Goal: Information Seeking & Learning: Check status

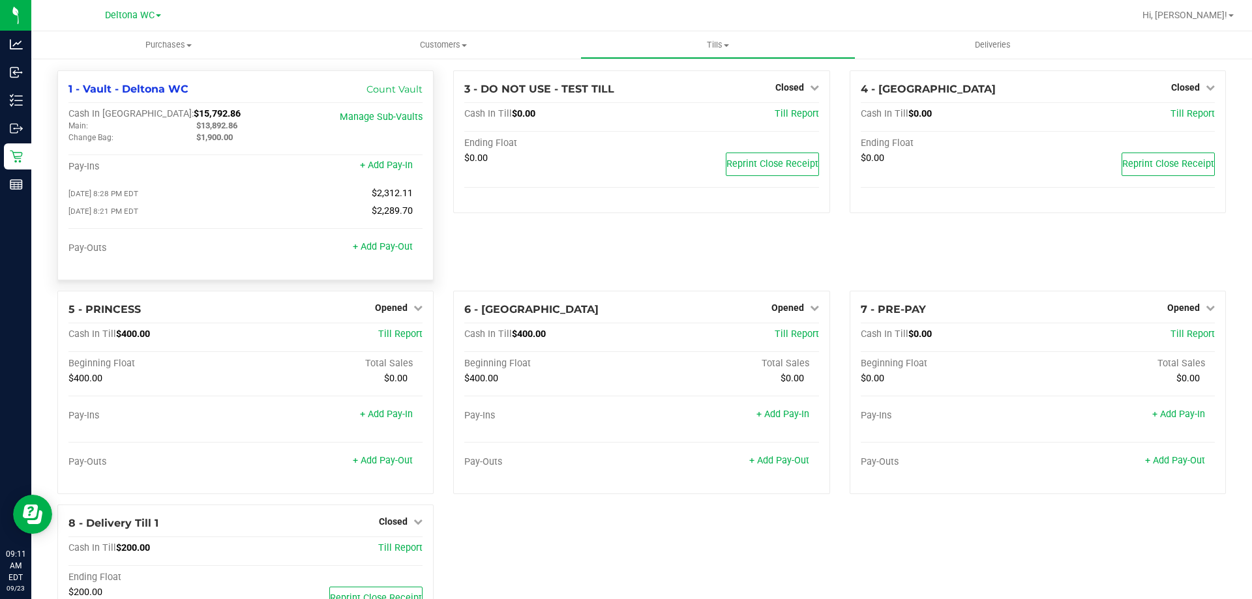
click at [144, 107] on div "1 - Vault - Deltona WC Count Vault Cash In Vault: $15,792.86 Main: $13,892.86 C…" at bounding box center [245, 175] width 376 height 210
copy span "15,792.86"
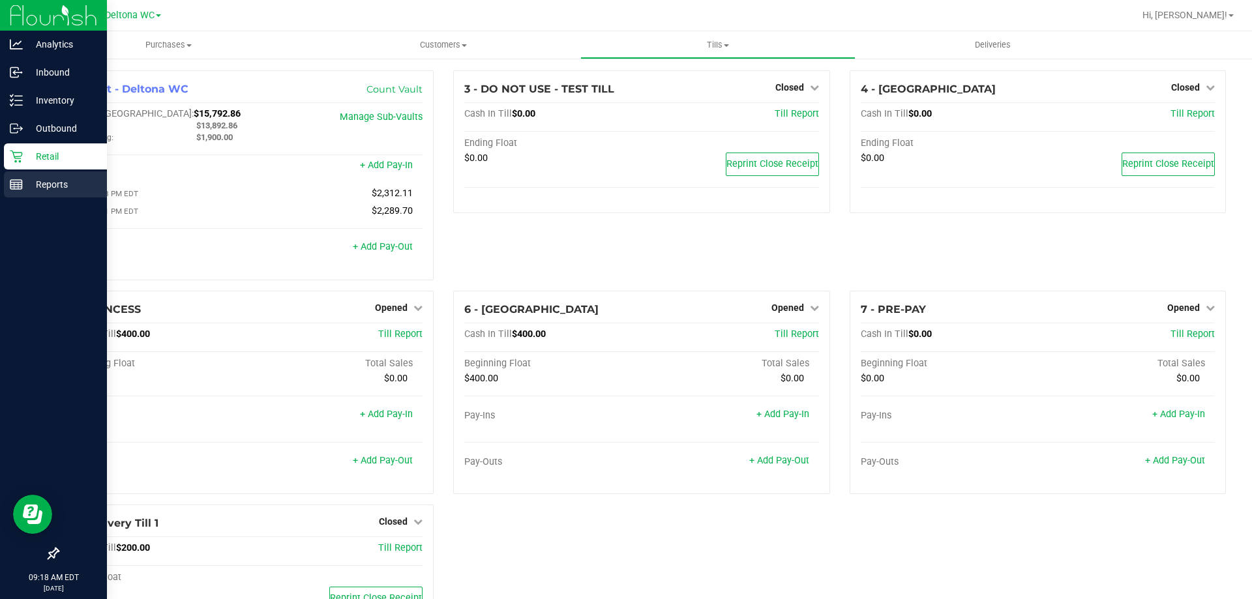
click at [23, 184] on p "Reports" at bounding box center [62, 185] width 78 height 16
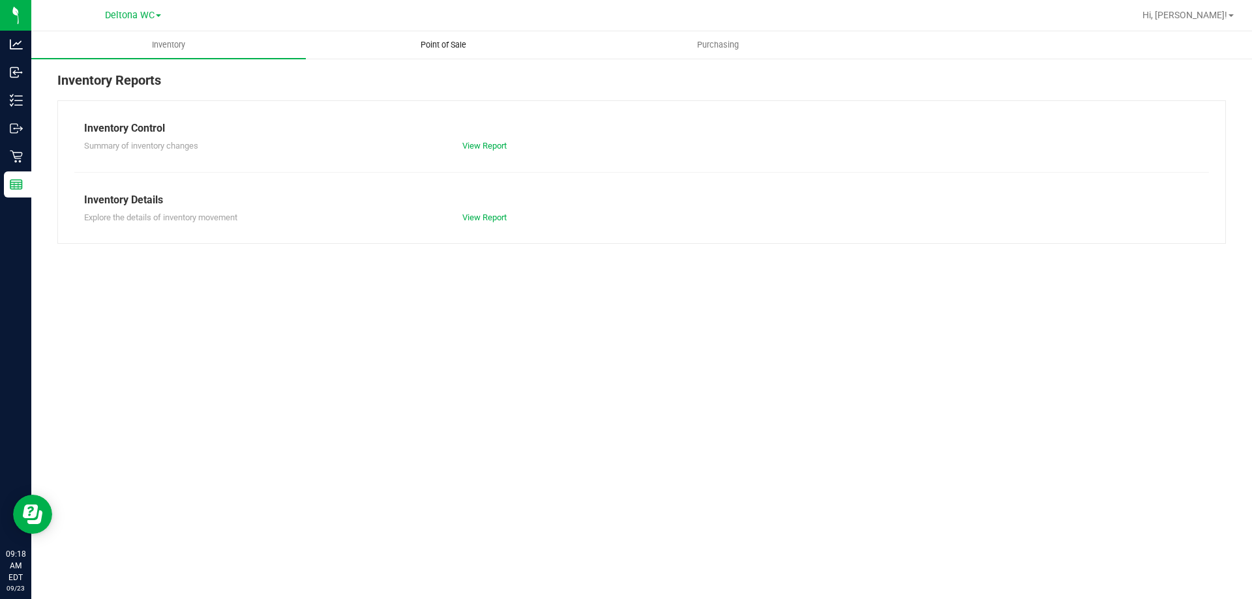
click at [444, 47] on span "Point of Sale" at bounding box center [443, 45] width 81 height 12
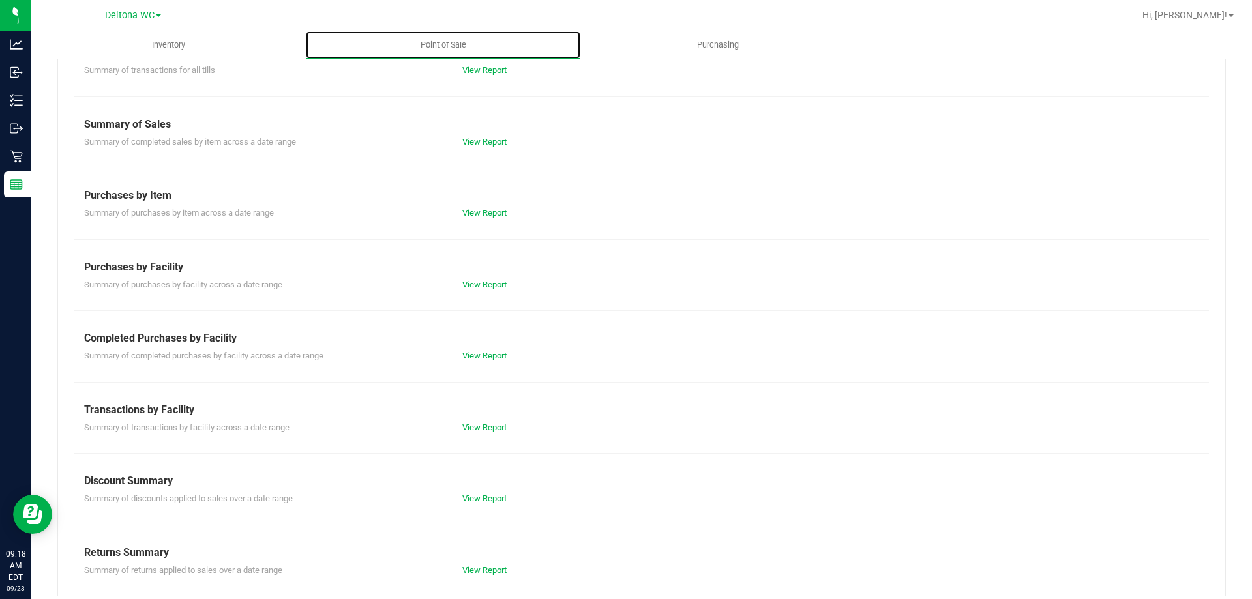
scroll to position [86, 0]
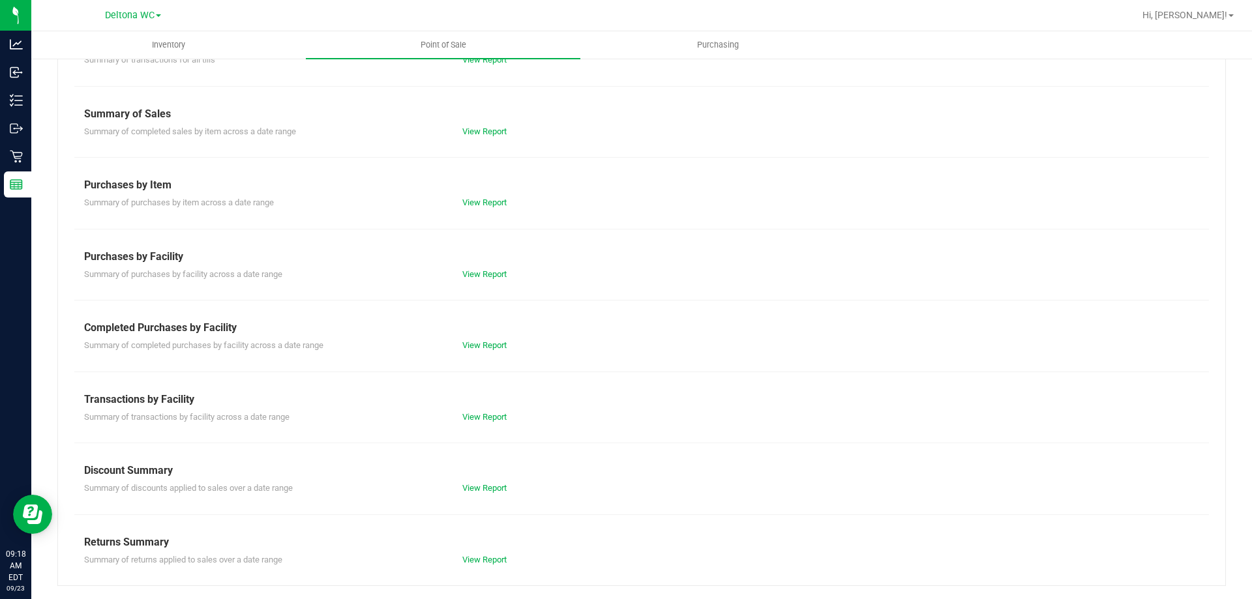
click at [481, 422] on div "View Report" at bounding box center [546, 417] width 189 height 13
click at [482, 418] on link "View Report" at bounding box center [484, 417] width 44 height 10
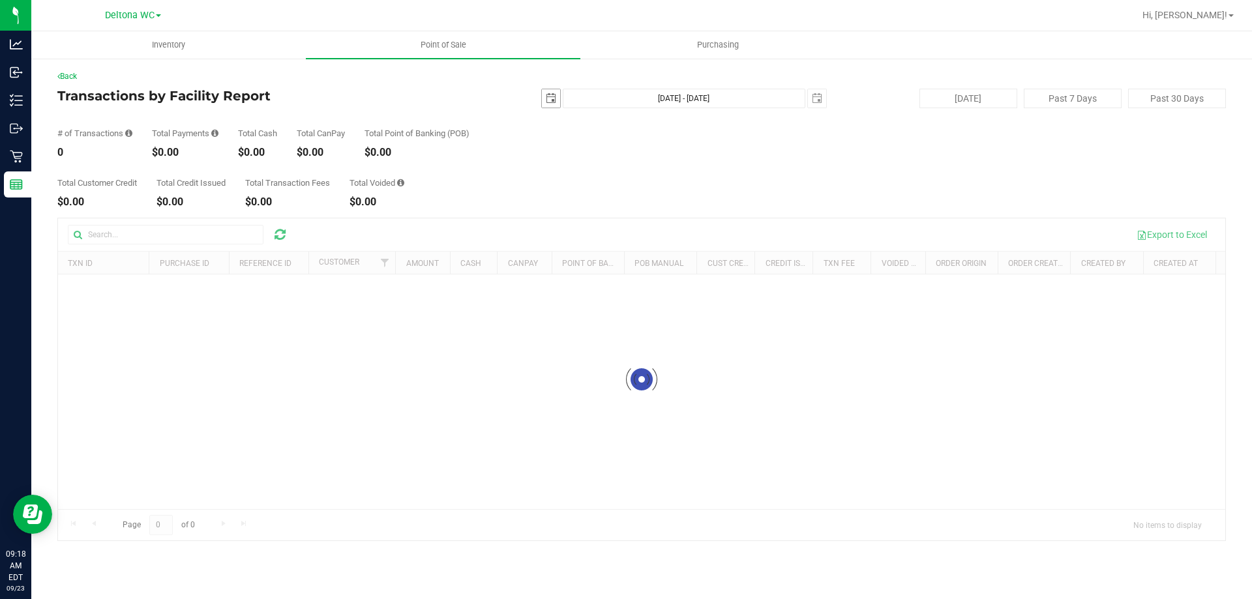
click at [546, 98] on span "select" at bounding box center [551, 98] width 10 height 10
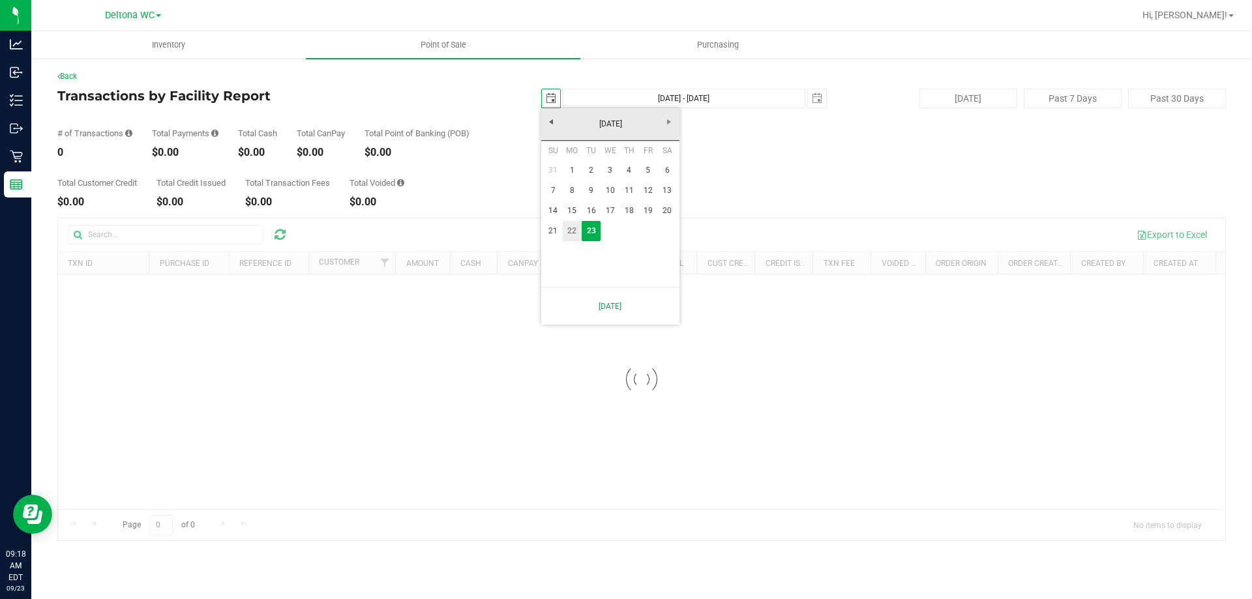
click at [572, 229] on link "22" at bounding box center [572, 231] width 19 height 20
type input "[DATE]"
click at [810, 98] on span "select" at bounding box center [817, 98] width 18 height 18
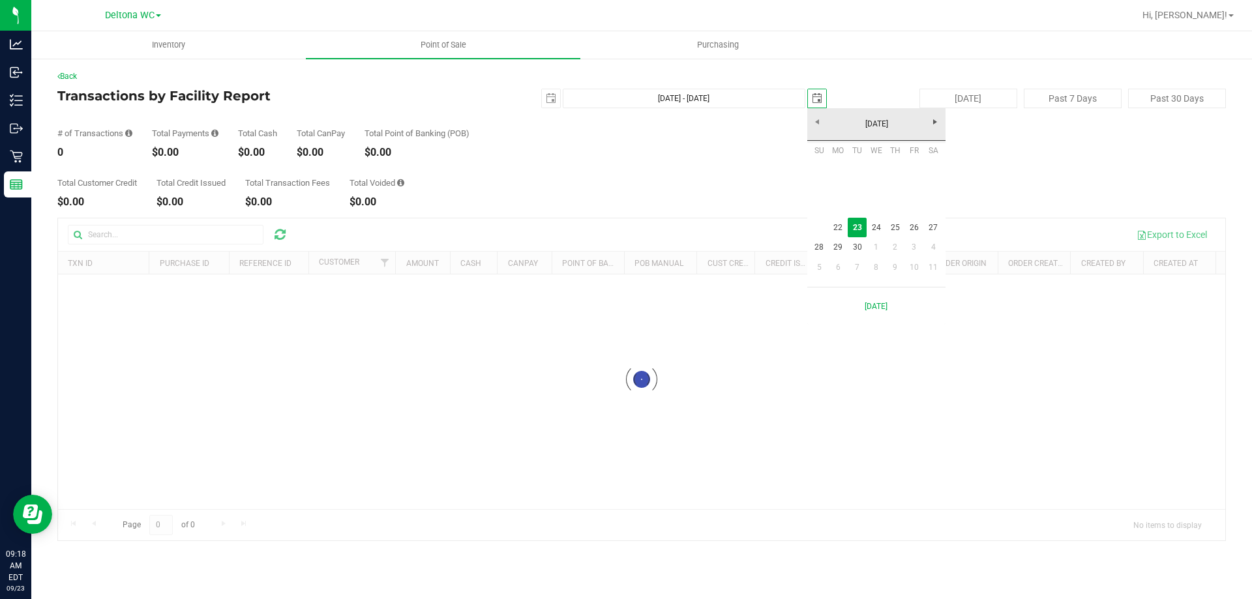
scroll to position [0, 33]
click at [836, 231] on link "22" at bounding box center [838, 228] width 19 height 20
type input "[DATE] - [DATE]"
type input "[DATE]"
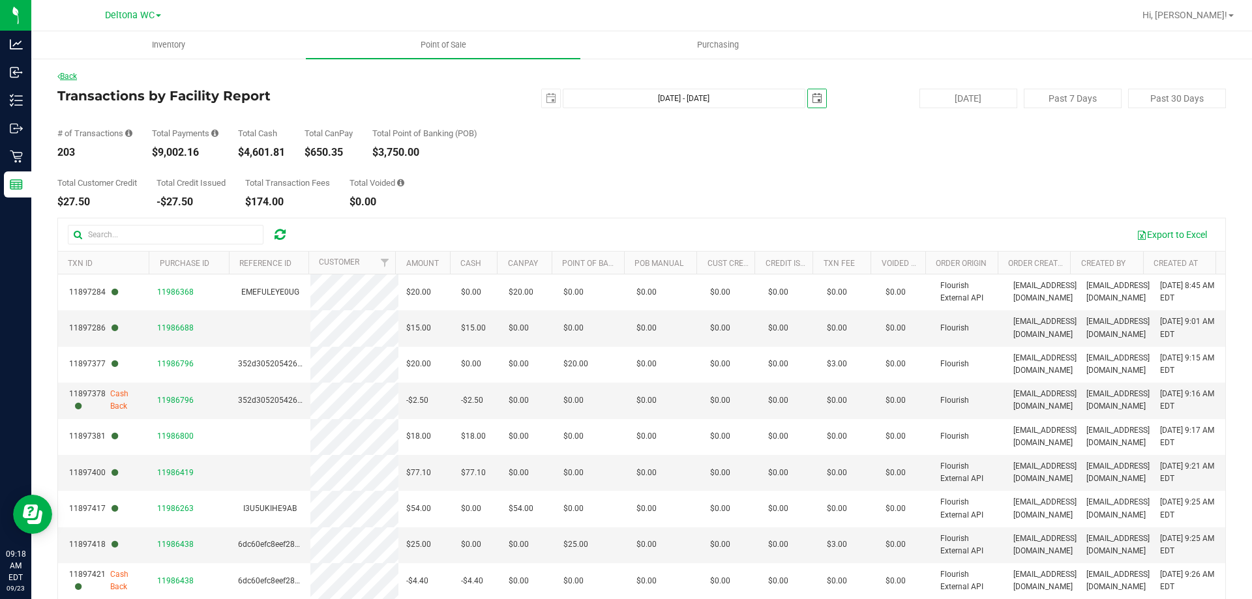
click at [74, 74] on link "Back" at bounding box center [67, 76] width 20 height 9
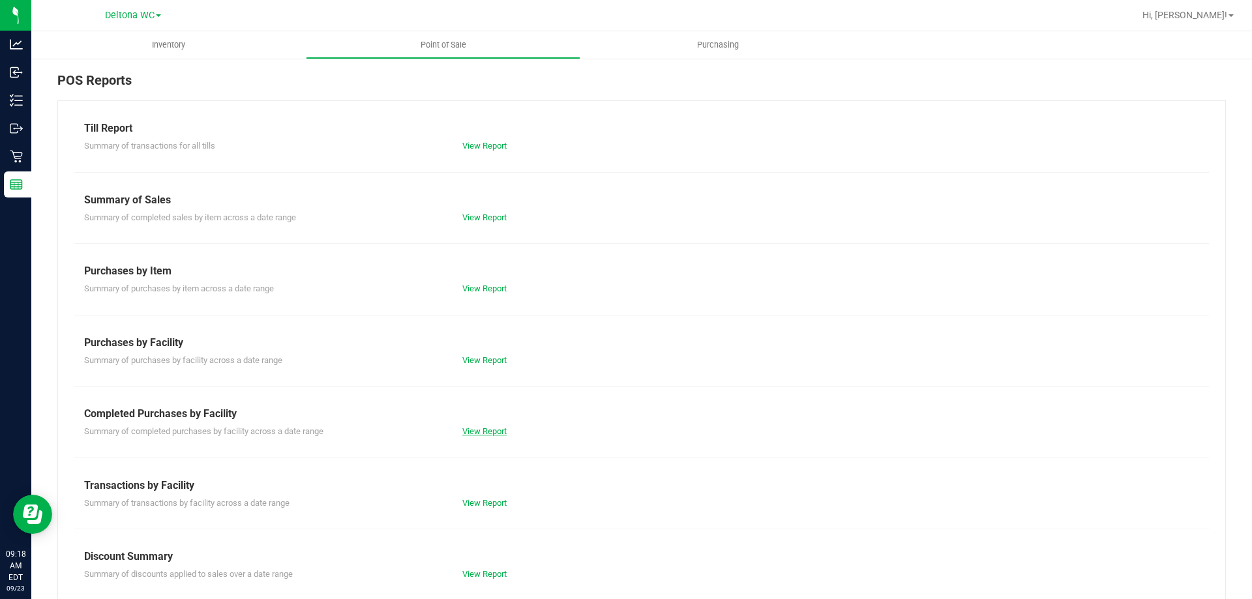
click at [471, 432] on link "View Report" at bounding box center [484, 431] width 44 height 10
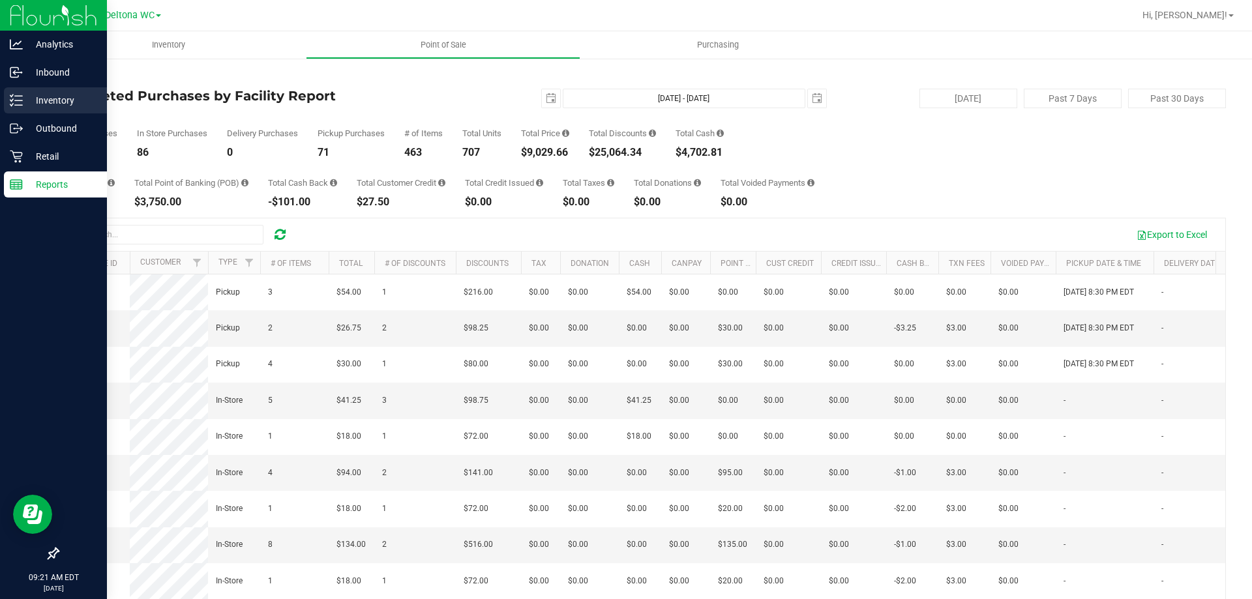
click at [18, 95] on icon at bounding box center [16, 100] width 13 height 13
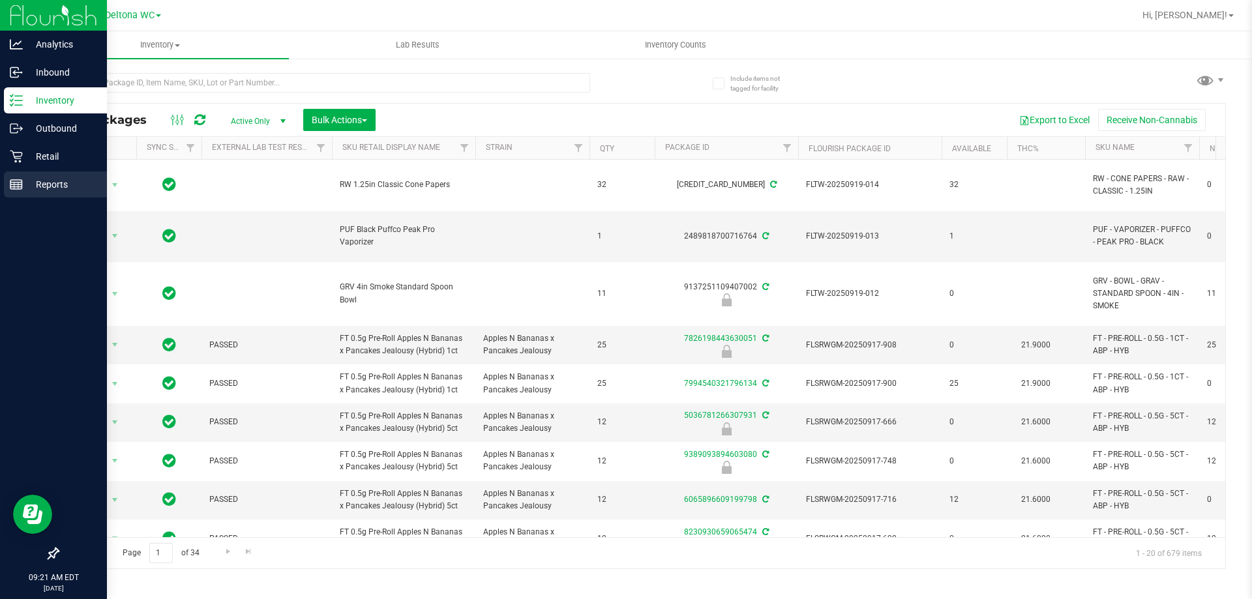
click at [34, 188] on p "Reports" at bounding box center [62, 185] width 78 height 16
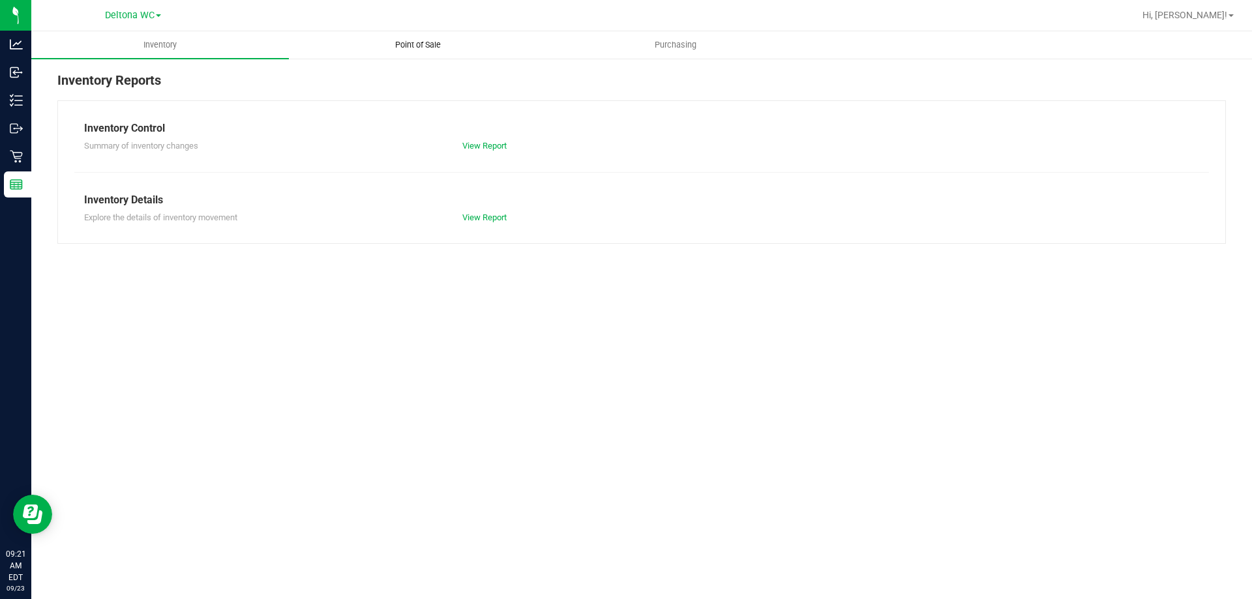
click at [405, 47] on span "Point of Sale" at bounding box center [417, 45] width 81 height 12
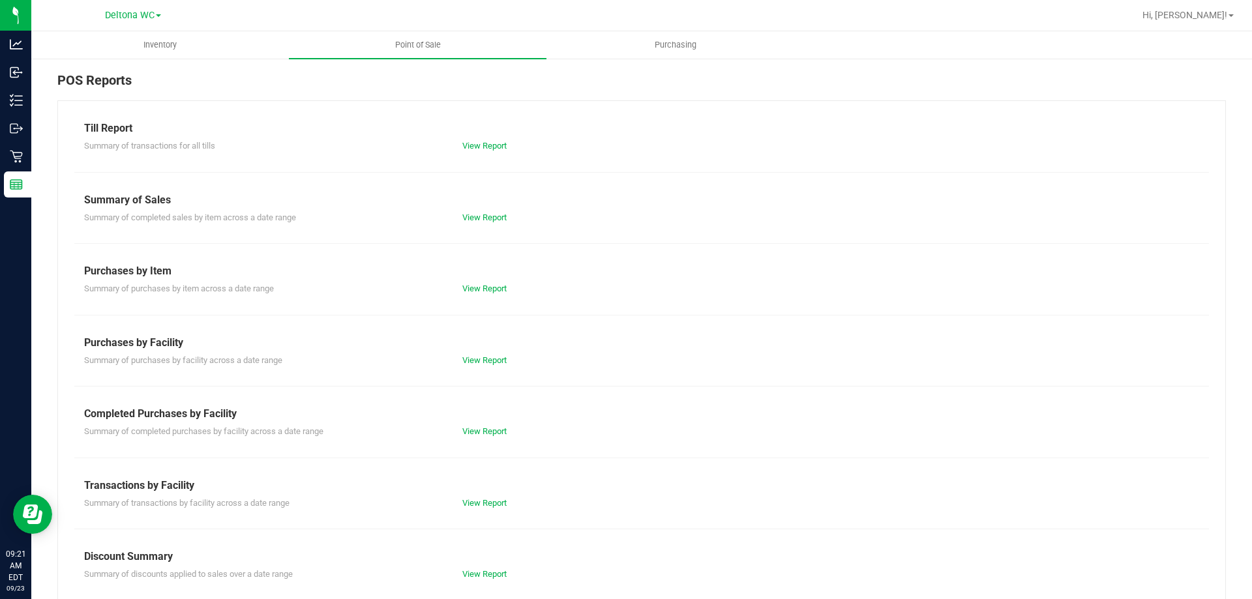
click at [456, 428] on div "View Report" at bounding box center [546, 431] width 189 height 13
click at [462, 432] on link "View Report" at bounding box center [484, 431] width 44 height 10
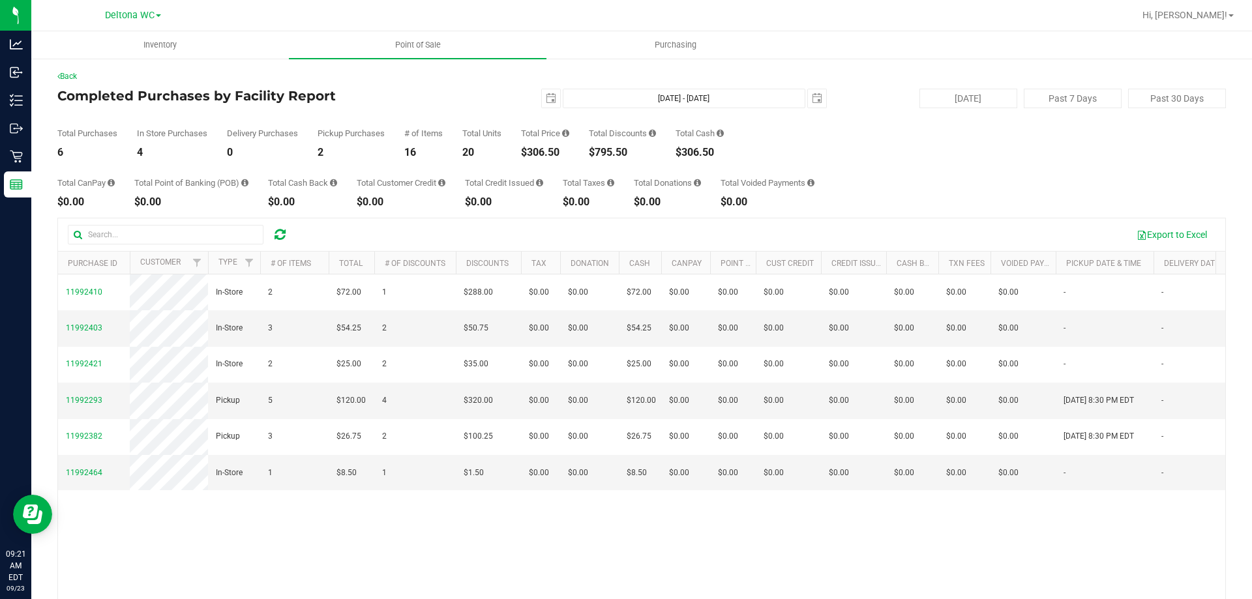
click at [532, 96] on div "[DATE] [DATE] - [DATE] [DATE]" at bounding box center [636, 99] width 399 height 20
click at [546, 98] on span "select" at bounding box center [551, 98] width 10 height 10
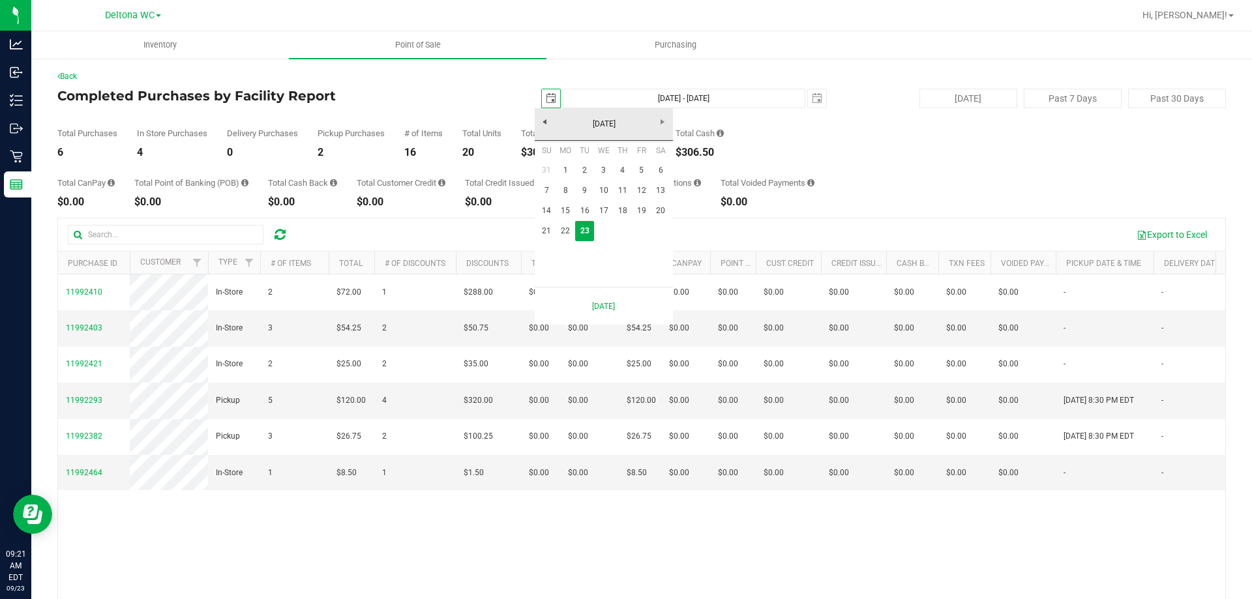
scroll to position [0, 33]
click at [561, 231] on link "22" at bounding box center [565, 231] width 19 height 20
type input "[DATE]"
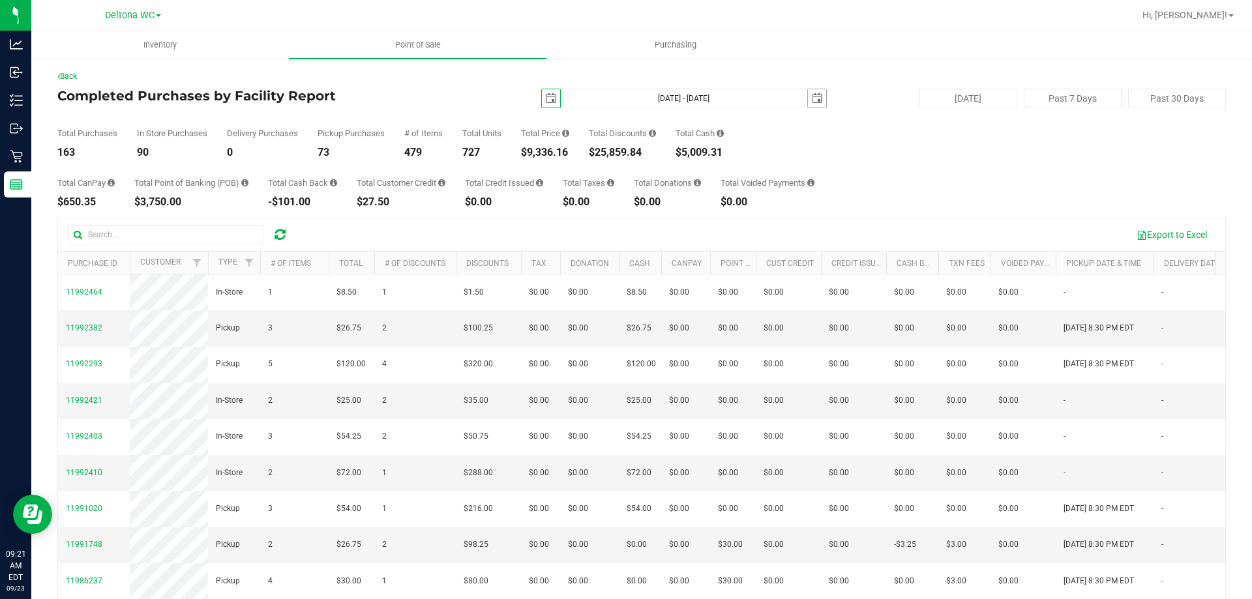
click at [812, 96] on span "select" at bounding box center [817, 98] width 10 height 10
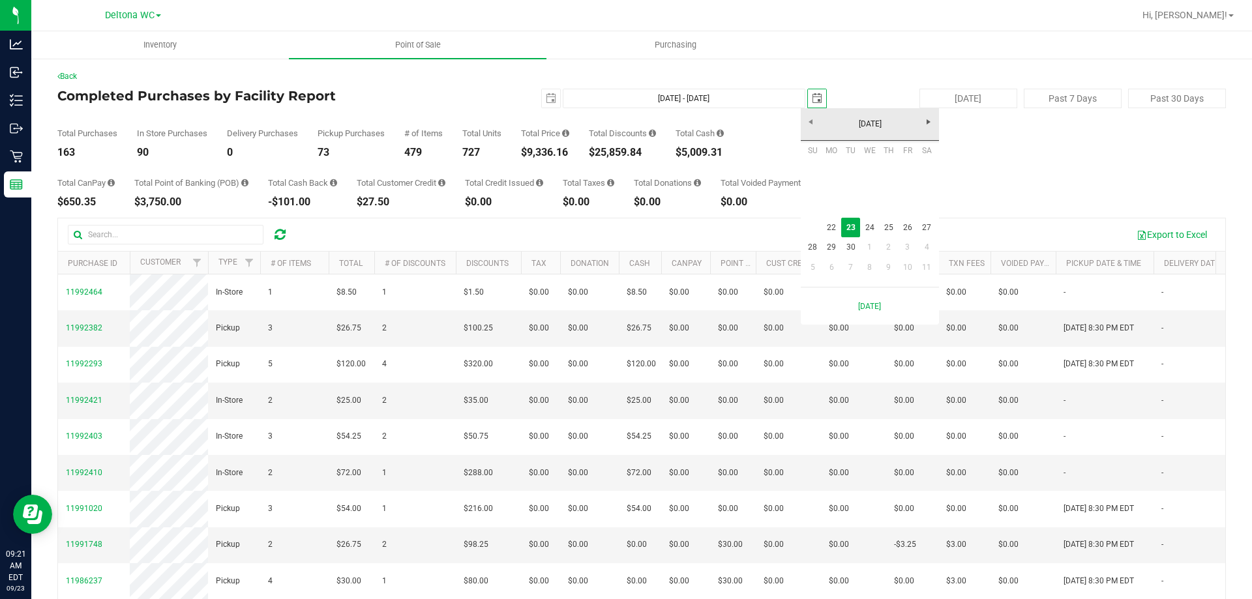
scroll to position [0, 33]
click at [835, 233] on link "22" at bounding box center [831, 228] width 19 height 20
type input "[DATE] - [DATE]"
type input "[DATE]"
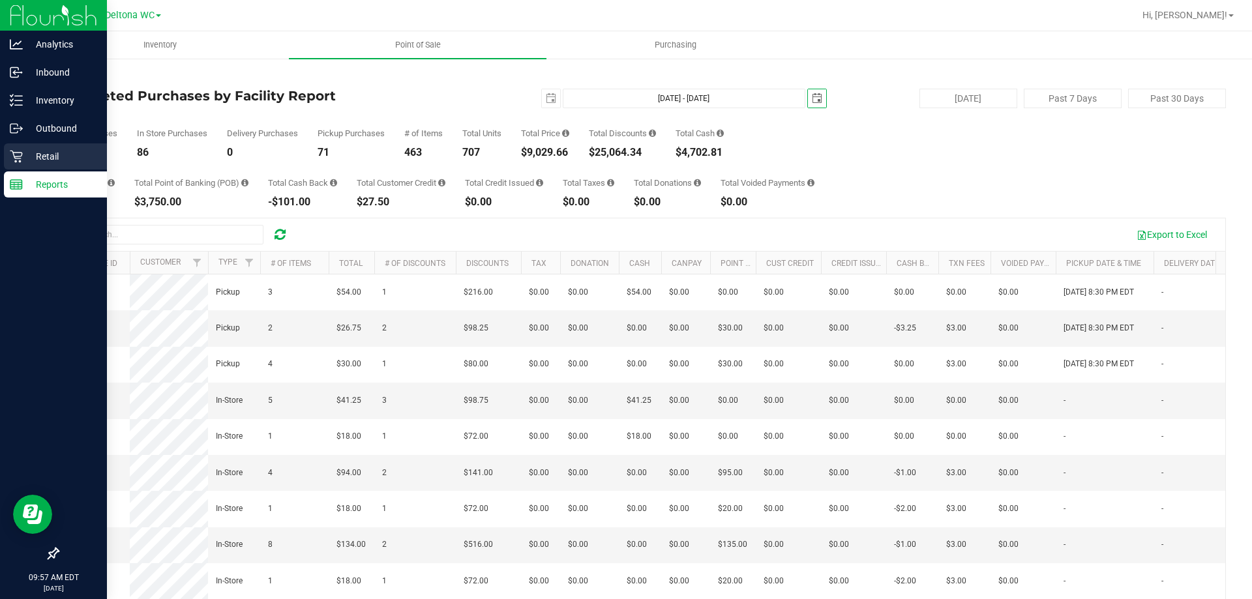
click at [38, 152] on p "Retail" at bounding box center [62, 157] width 78 height 16
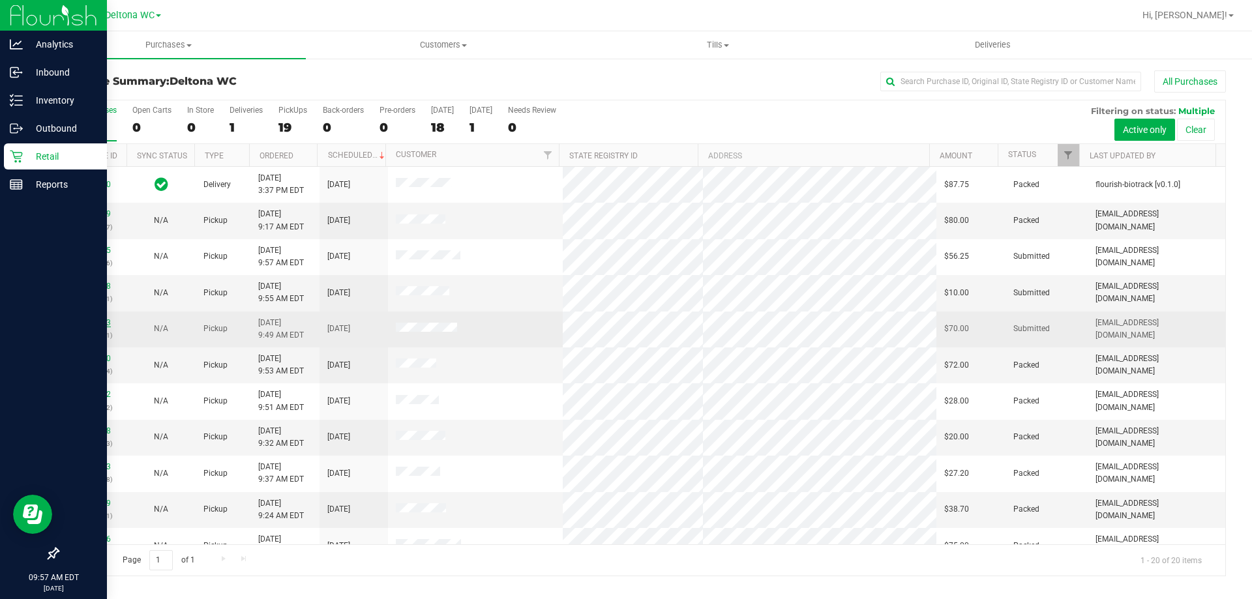
click at [93, 325] on link "11992663" at bounding box center [92, 322] width 37 height 9
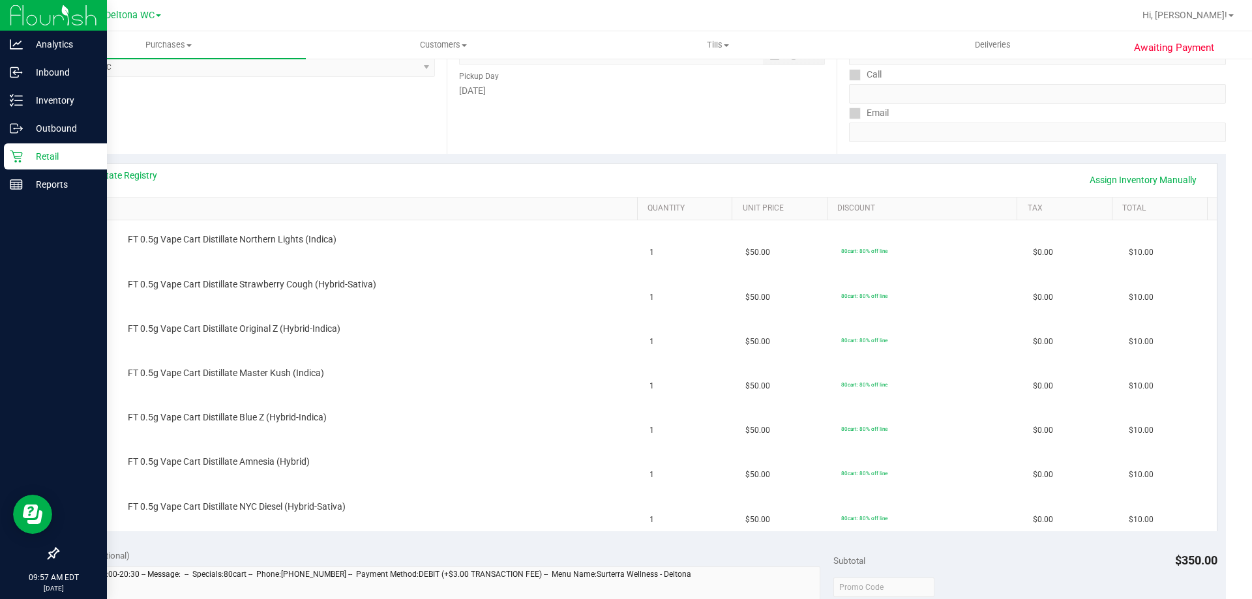
scroll to position [196, 0]
click at [138, 172] on link "View State Registry" at bounding box center [118, 177] width 78 height 13
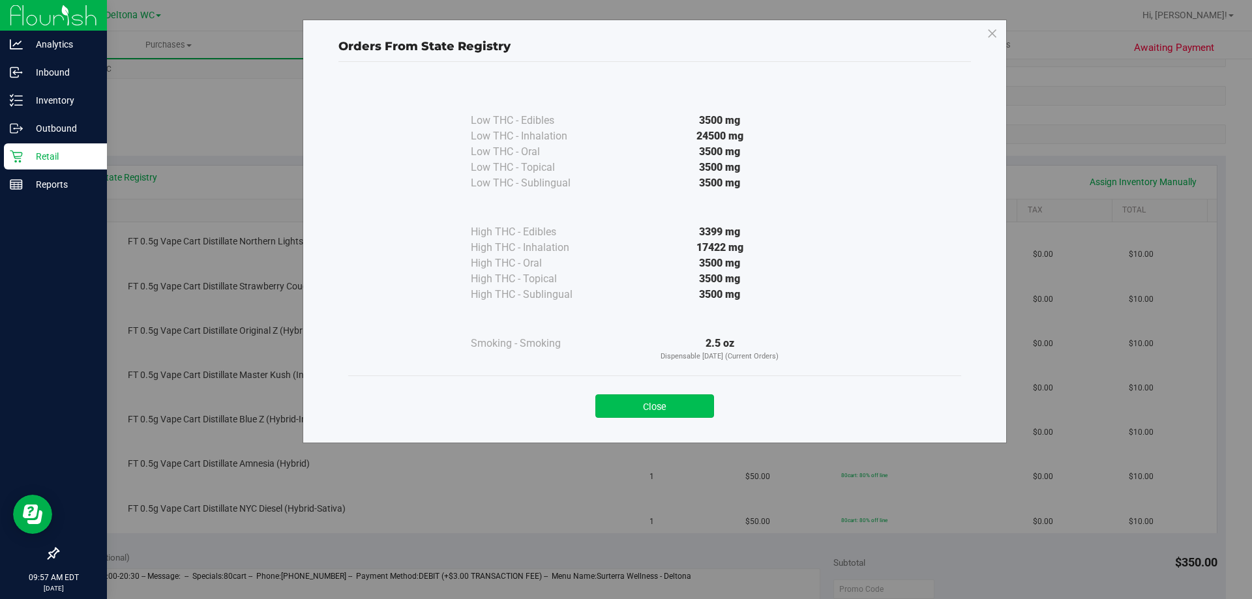
click at [683, 410] on button "Close" at bounding box center [654, 405] width 119 height 23
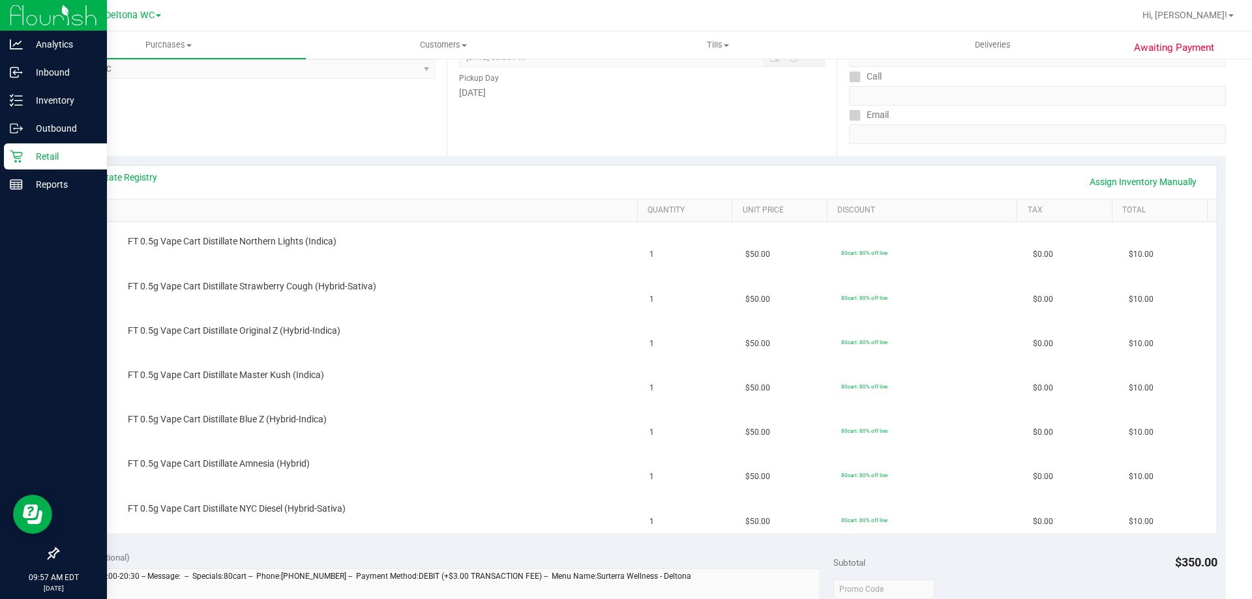
click at [242, 207] on link "SKU" at bounding box center [354, 210] width 555 height 10
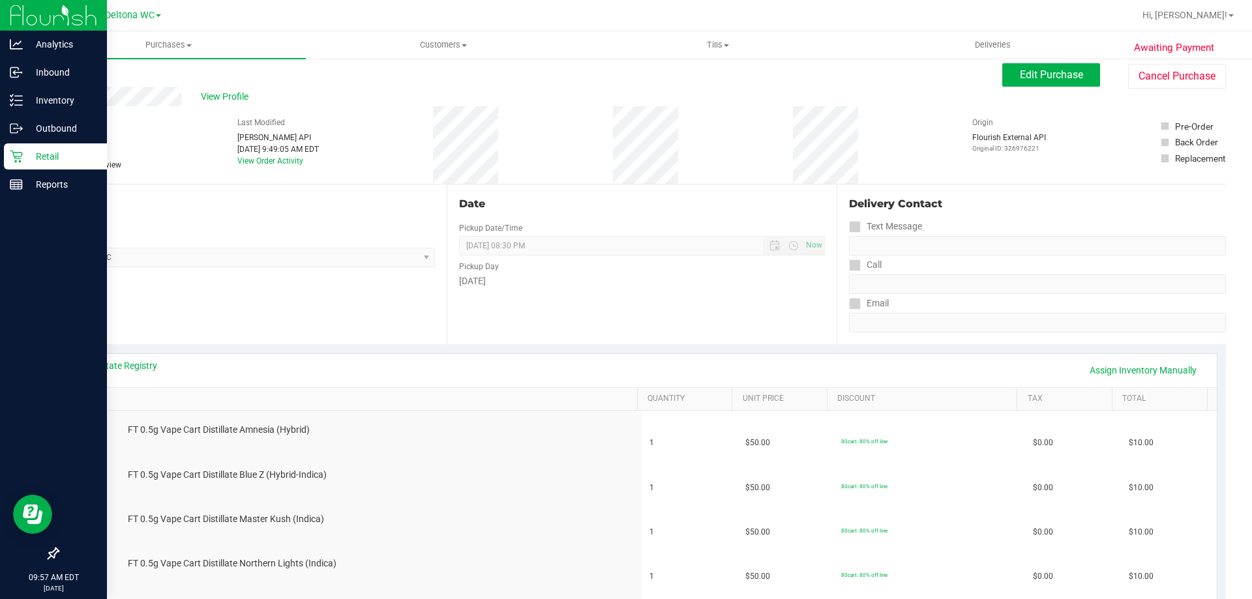
scroll to position [0, 0]
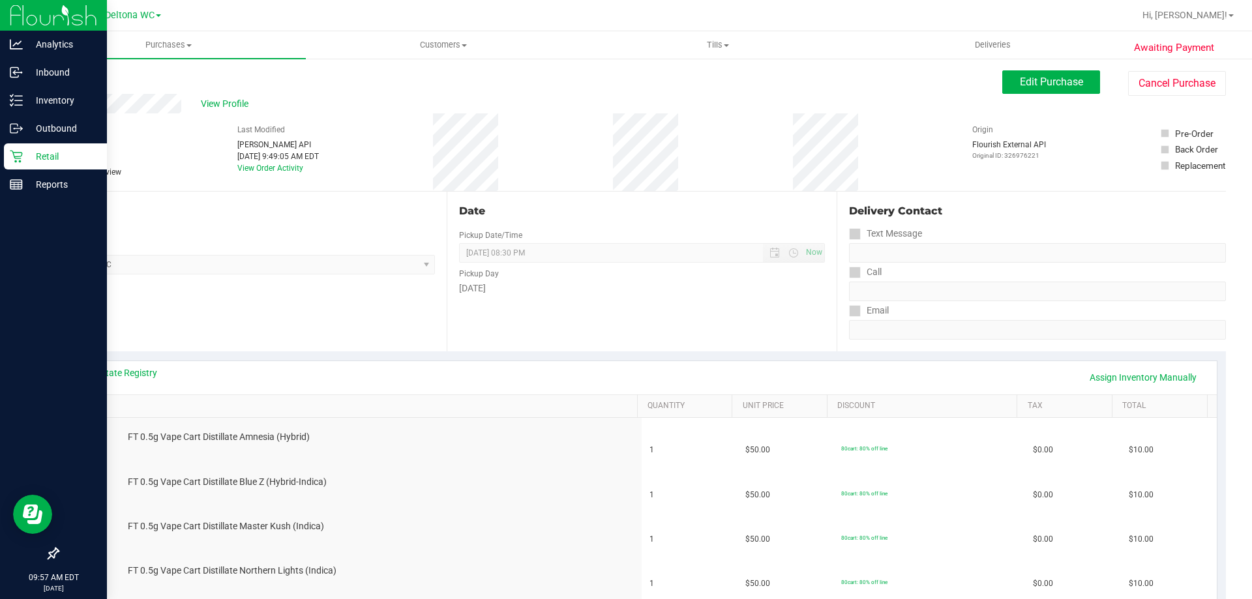
click at [23, 162] on p "Retail" at bounding box center [62, 157] width 78 height 16
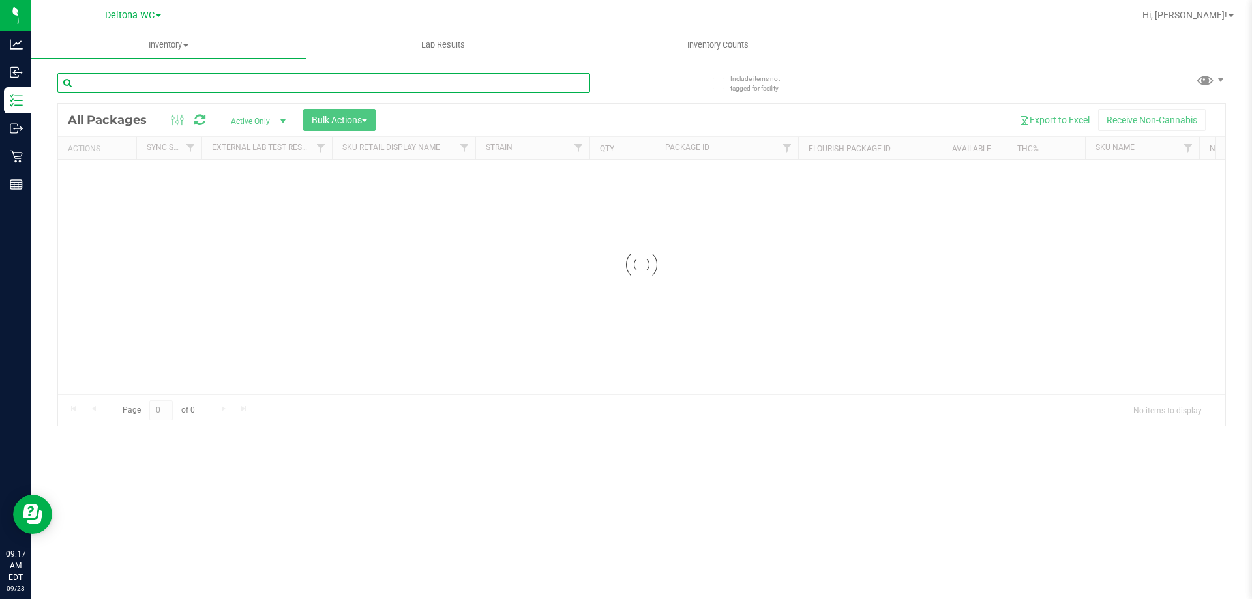
click at [212, 80] on div "Inventory All packages All inventory Waste log Create inventory Lab Results Inv…" at bounding box center [641, 315] width 1220 height 568
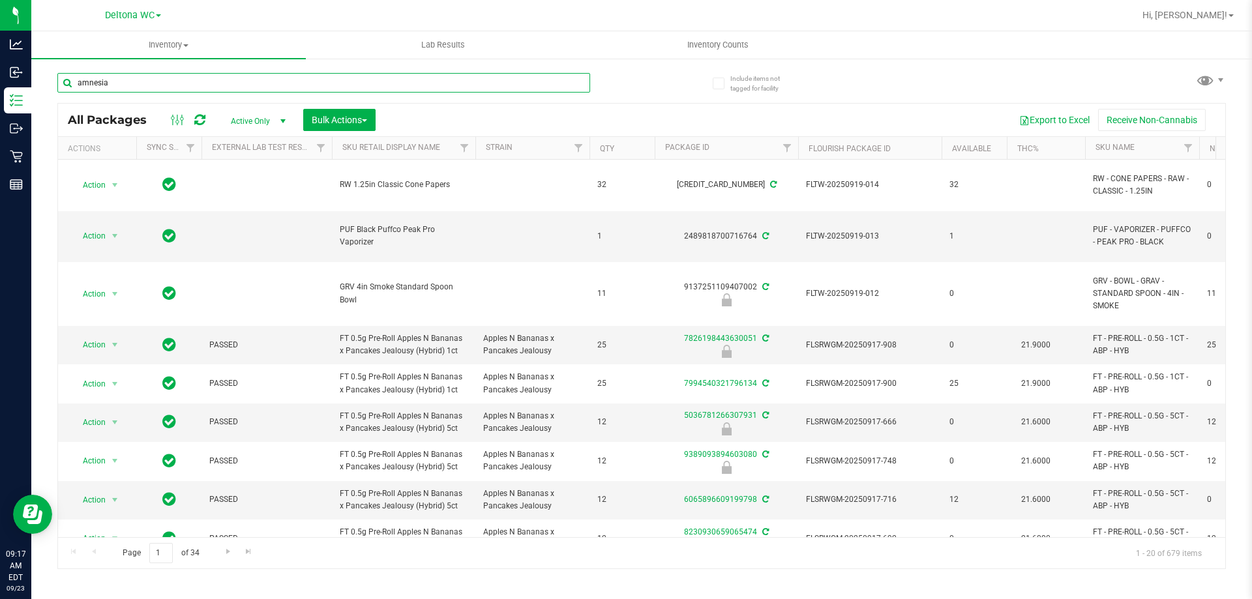
type input "amnesia"
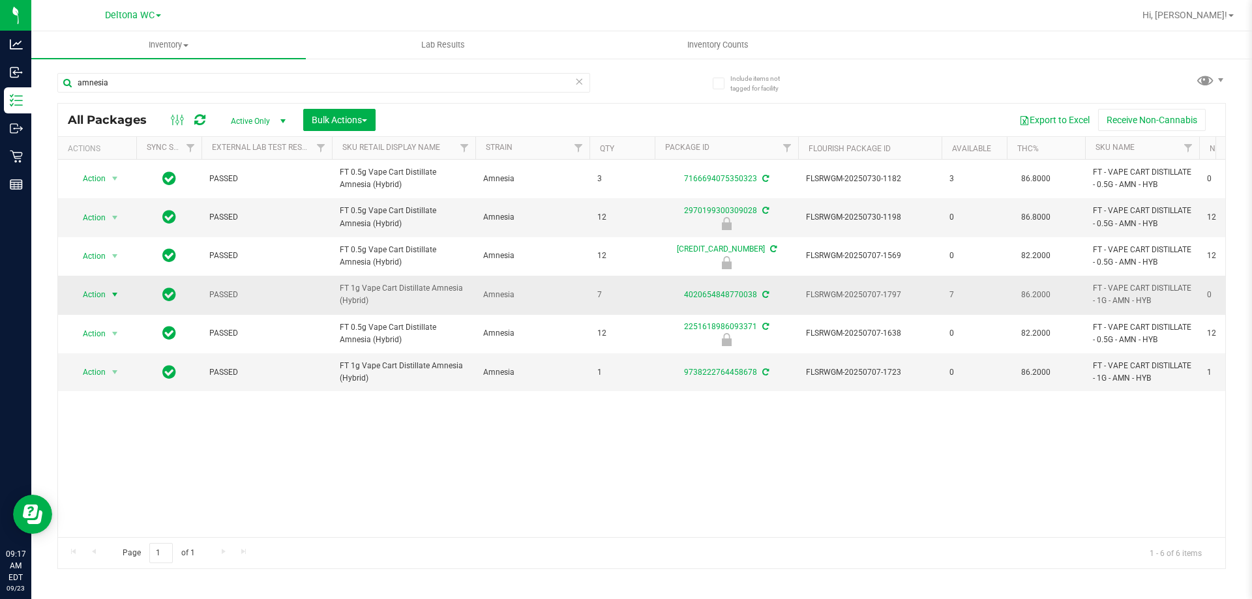
drag, startPoint x: 107, startPoint y: 288, endPoint x: 112, endPoint y: 295, distance: 8.3
click at [107, 289] on span "select" at bounding box center [115, 295] width 16 height 18
click at [124, 312] on li "Adjust qty" at bounding box center [122, 317] width 101 height 20
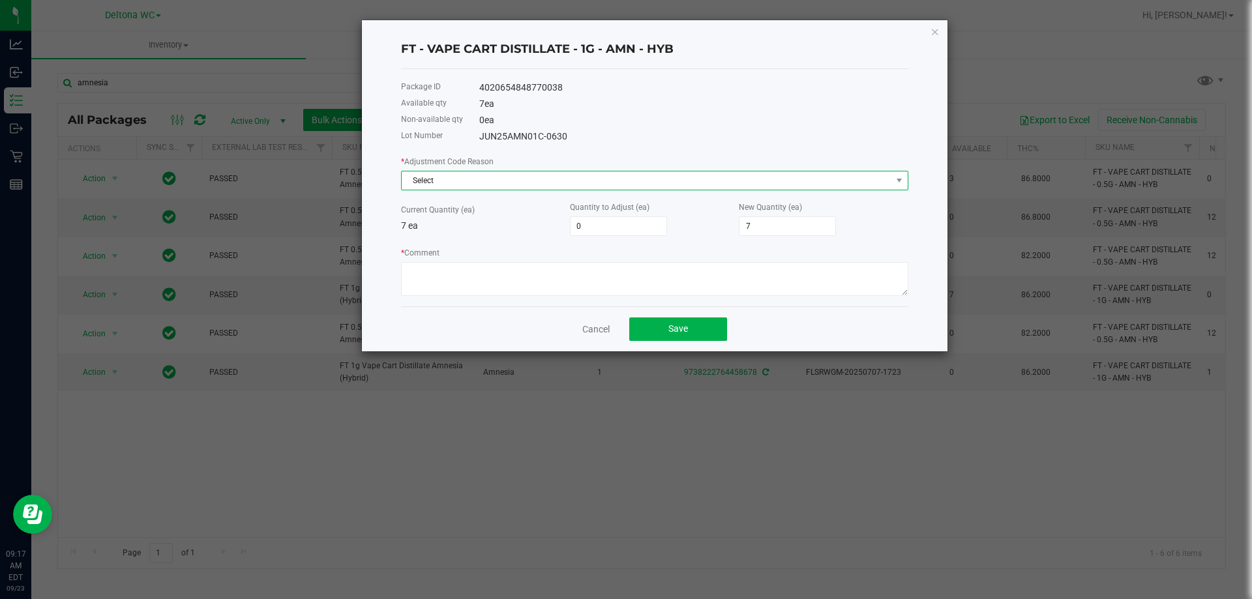
drag, startPoint x: 641, startPoint y: 184, endPoint x: 633, endPoint y: 189, distance: 9.6
click at [641, 185] on span "Select" at bounding box center [647, 180] width 490 height 18
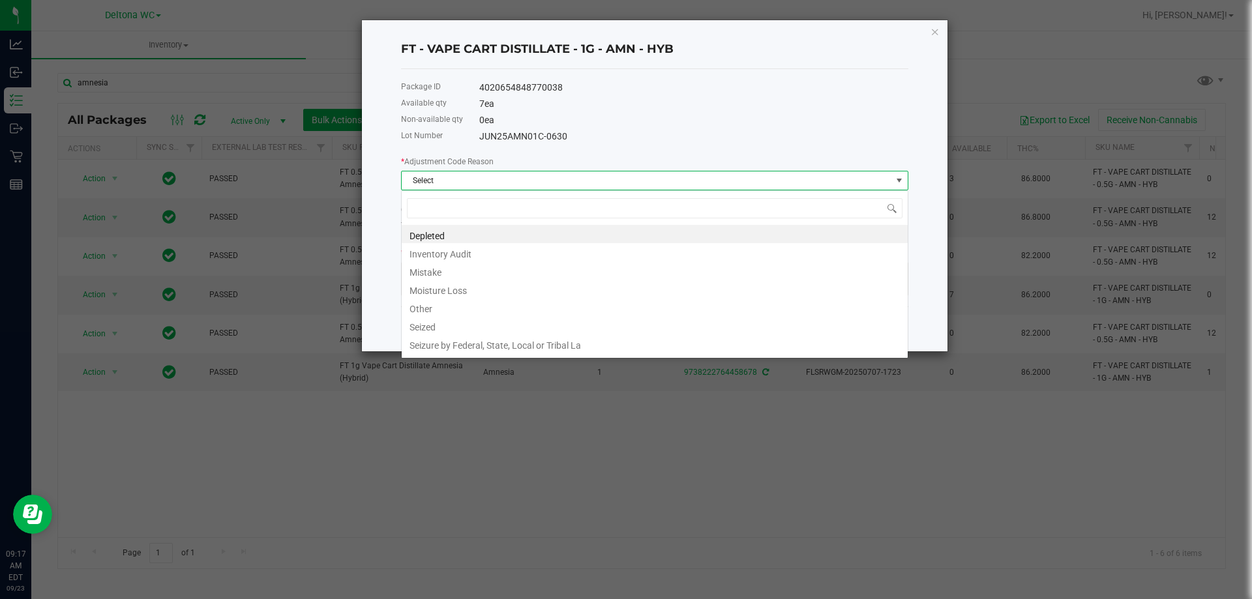
scroll to position [20, 507]
click at [437, 246] on li "Inventory Audit" at bounding box center [655, 252] width 506 height 18
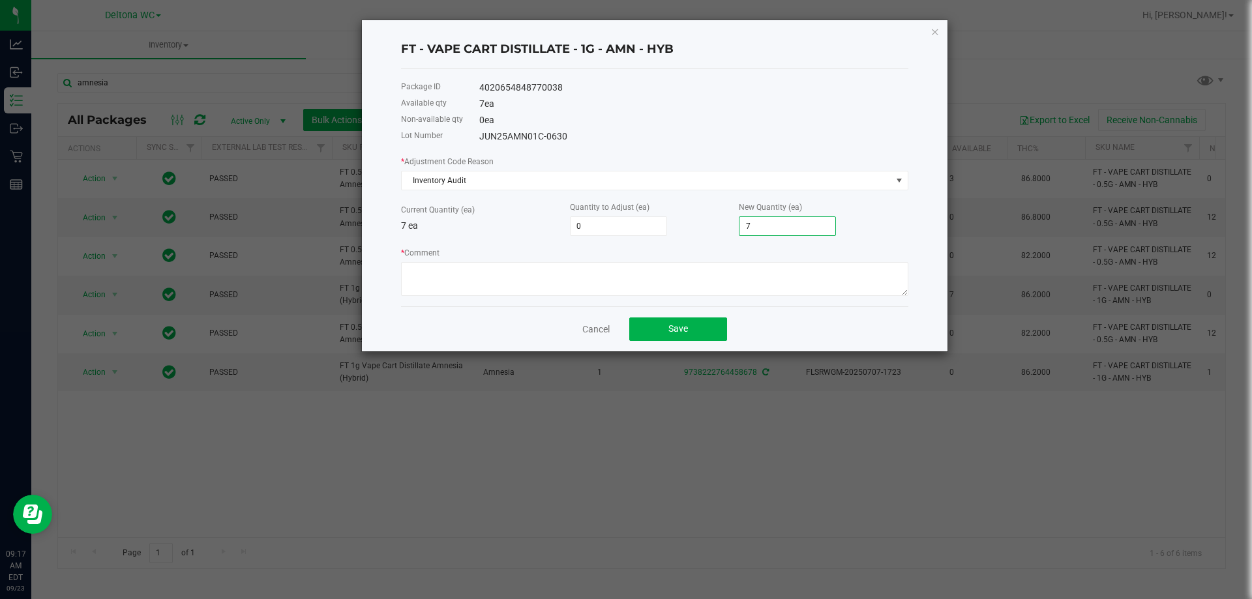
type input "-1"
type input "6"
click at [596, 273] on textarea "* Comment" at bounding box center [654, 279] width 507 height 34
type textarea "Confirmed EON count"
click at [712, 330] on button "Save" at bounding box center [678, 328] width 98 height 23
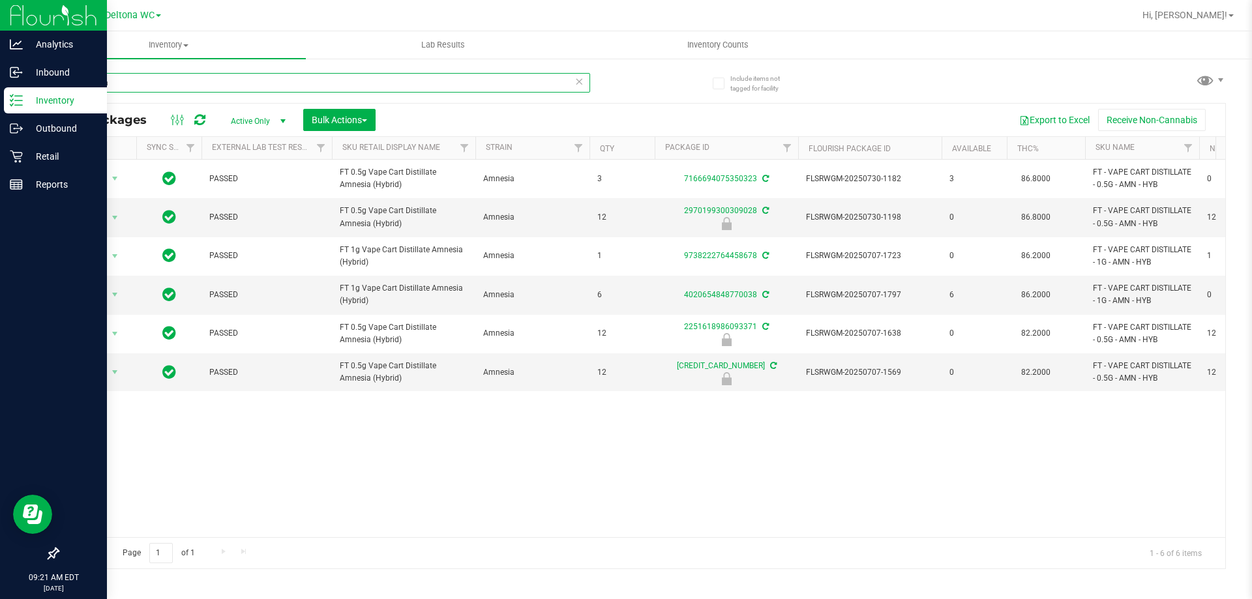
drag, startPoint x: 328, startPoint y: 85, endPoint x: 0, endPoint y: 3, distance: 338.0
click at [0, 4] on div "Analytics Inbound Inventory Outbound Retail Reports 09:21 AM EDT 09/23/2025 09/…" at bounding box center [626, 299] width 1252 height 599
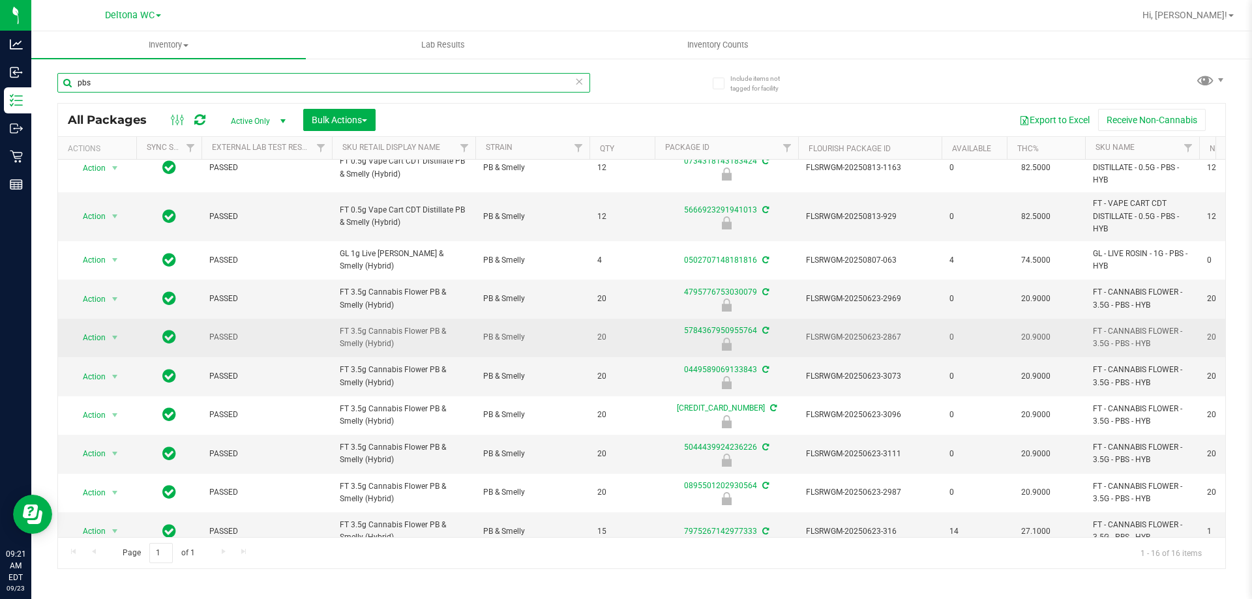
scroll to position [291, 0]
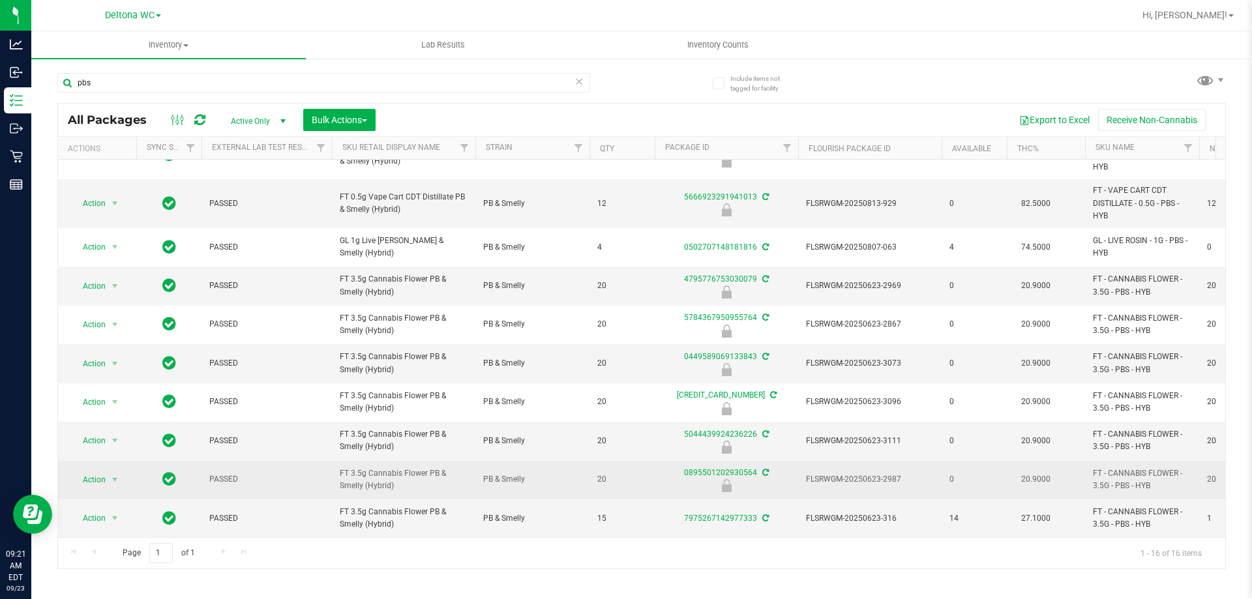
click at [377, 471] on span "FT 3.5g Cannabis Flower PB & Smelly (Hybrid)" at bounding box center [404, 479] width 128 height 25
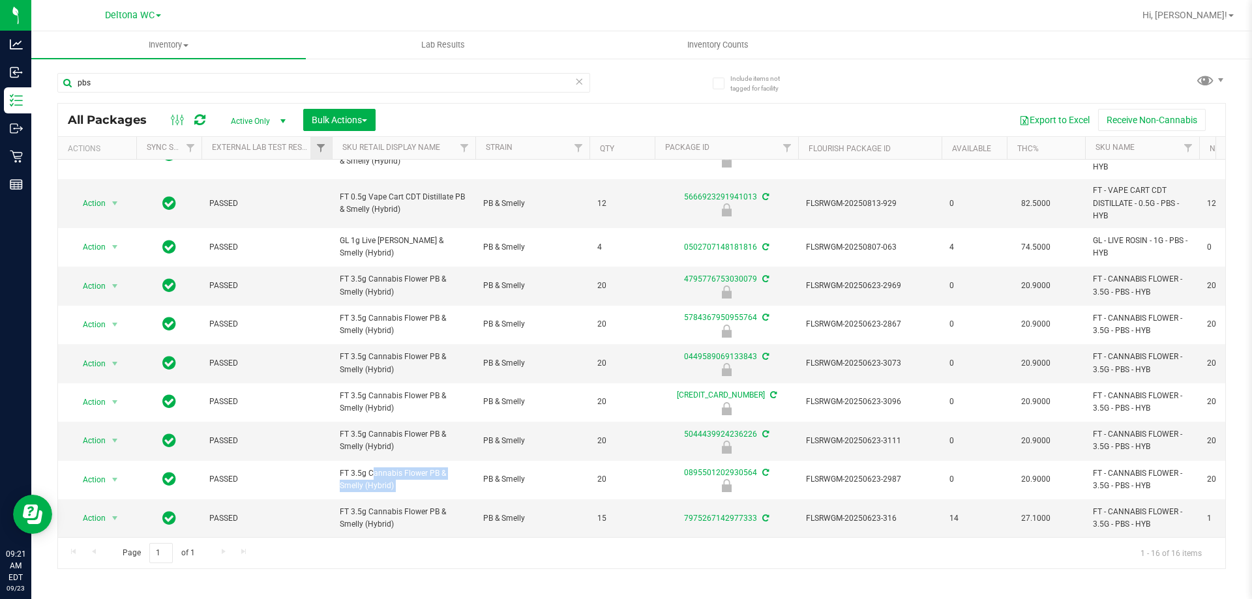
copy tr "FT 3.5g Cannabis Flower PB & Smelly (Hybrid)"
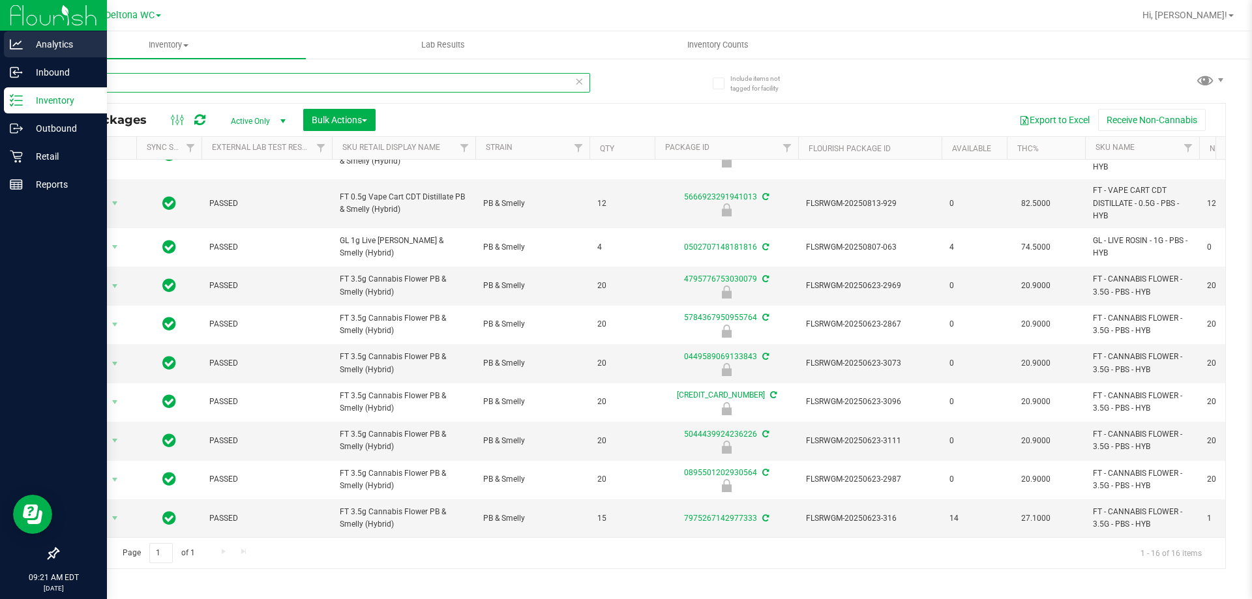
drag, startPoint x: 287, startPoint y: 86, endPoint x: 0, endPoint y: 36, distance: 291.2
click at [0, 36] on div "Analytics Inbound Inventory Outbound Retail Reports 09:21 AM EDT 09/23/2025 09/…" at bounding box center [626, 299] width 1252 height 599
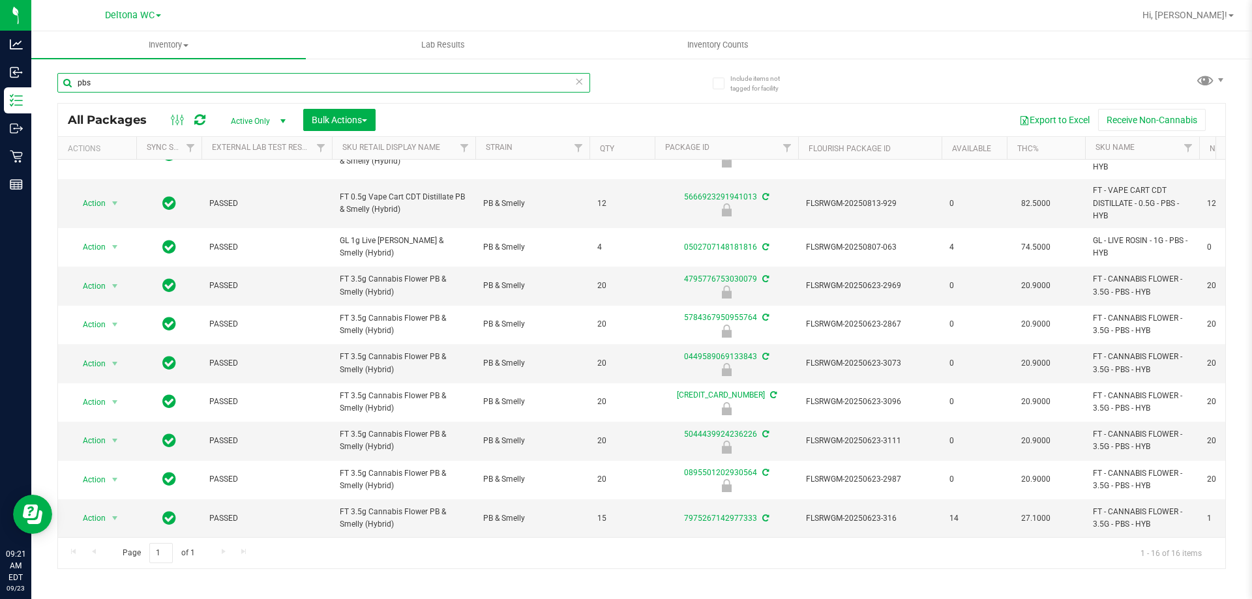
paste input "FT 3.5g Cannabis Flower PB & Smelly (Hybrid)"
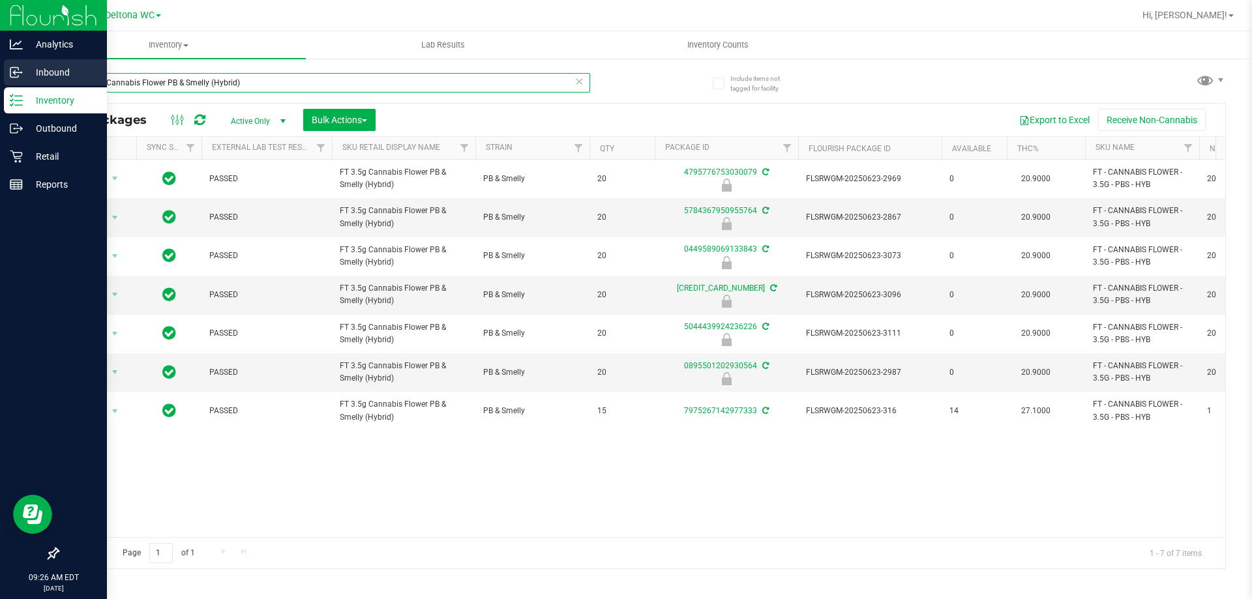
drag, startPoint x: 253, startPoint y: 87, endPoint x: 1, endPoint y: 61, distance: 253.0
click at [0, 63] on div "Analytics Inbound Inventory Outbound Retail Reports 09:26 AM EDT 09/23/2025 09/…" at bounding box center [626, 299] width 1252 height 599
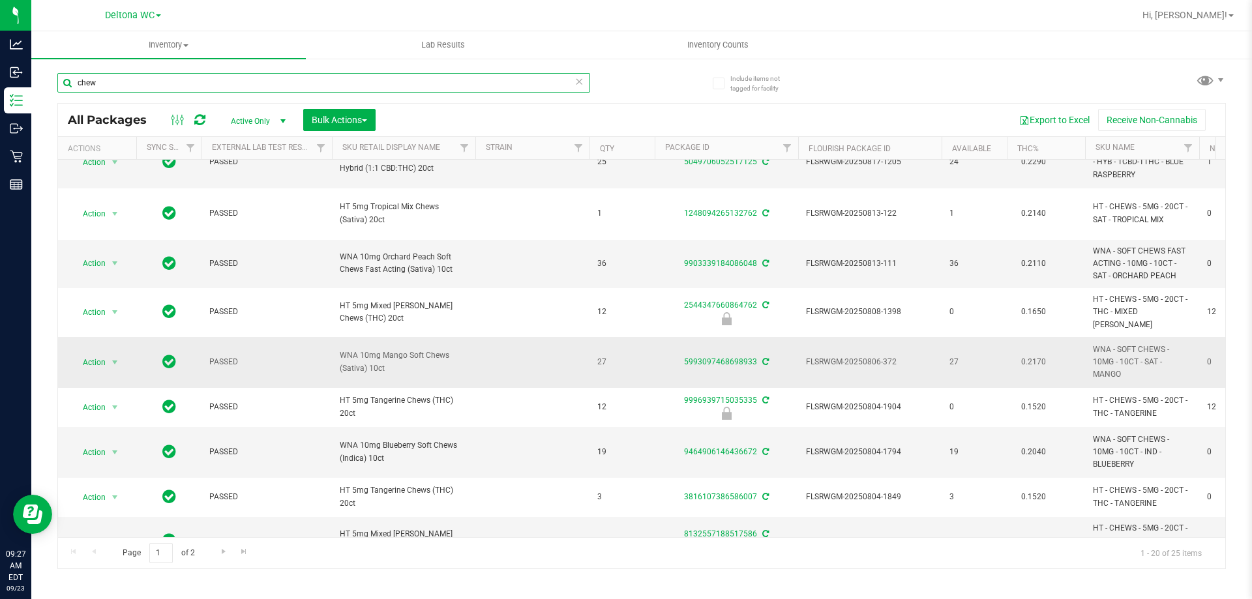
scroll to position [288, 0]
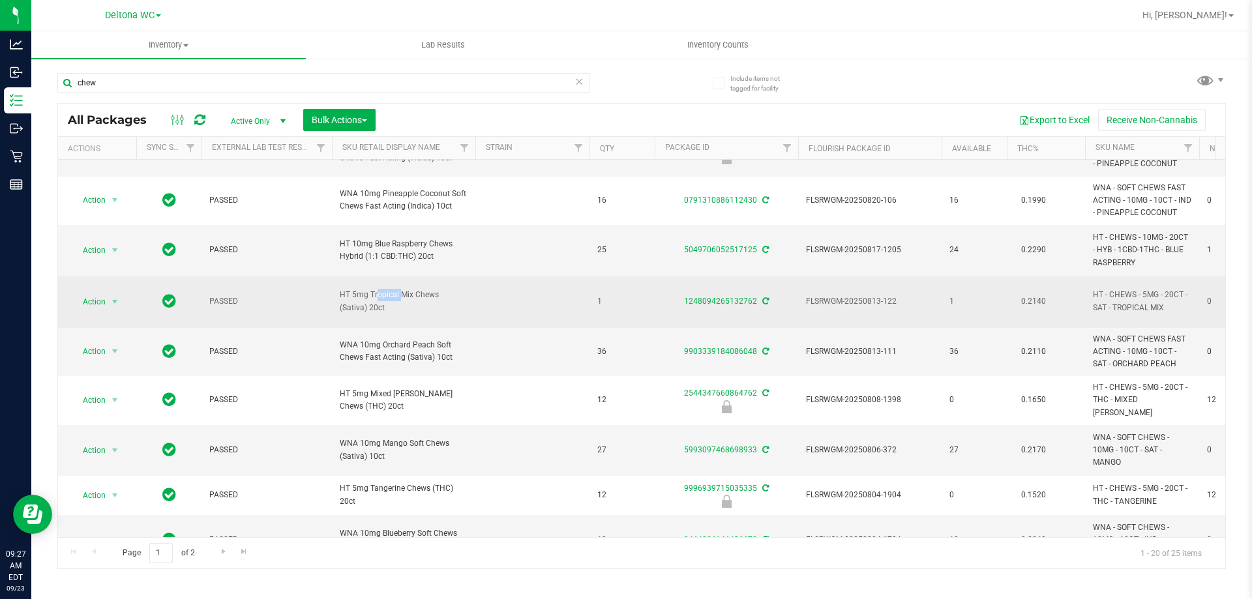
drag, startPoint x: 339, startPoint y: 295, endPoint x: 370, endPoint y: 297, distance: 30.7
click at [370, 297] on td "HT 5mg Tropical Mix Chews (Sativa) 20ct" at bounding box center [403, 301] width 143 height 51
click at [371, 297] on span "HT 5mg Tropical Mix Chews (Sativa) 20ct" at bounding box center [404, 301] width 128 height 25
drag, startPoint x: 370, startPoint y: 293, endPoint x: 436, endPoint y: 296, distance: 66.5
click at [436, 296] on span "HT 5mg Tropical Mix Chews (Sativa) 20ct" at bounding box center [404, 301] width 128 height 25
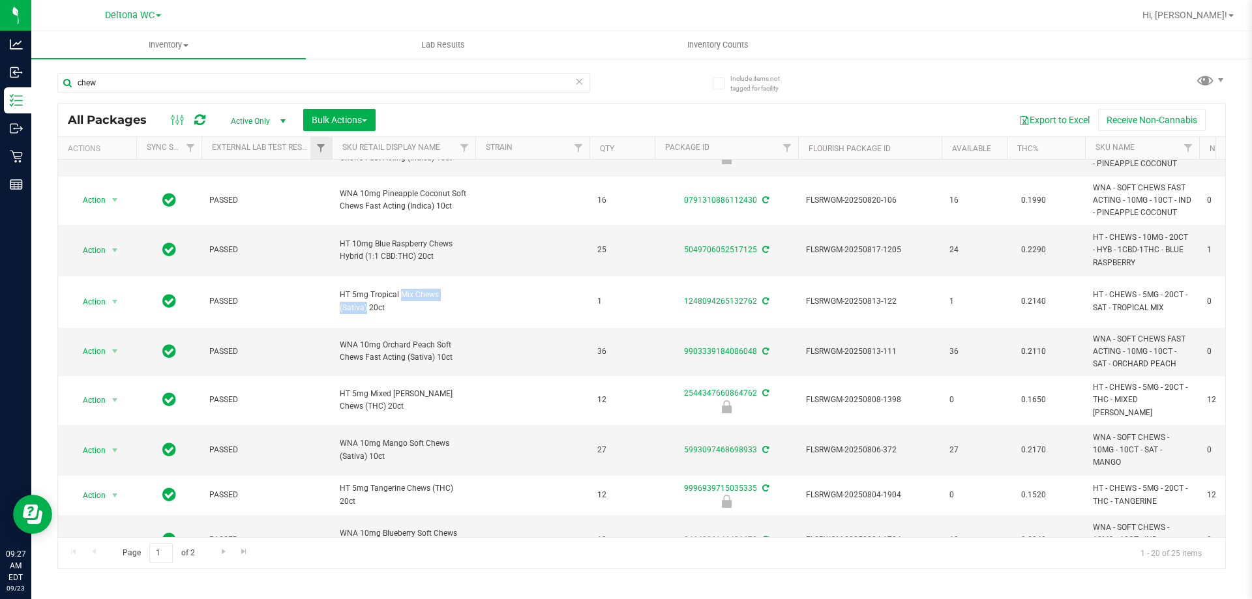
copy span "Tropical Mix Chews"
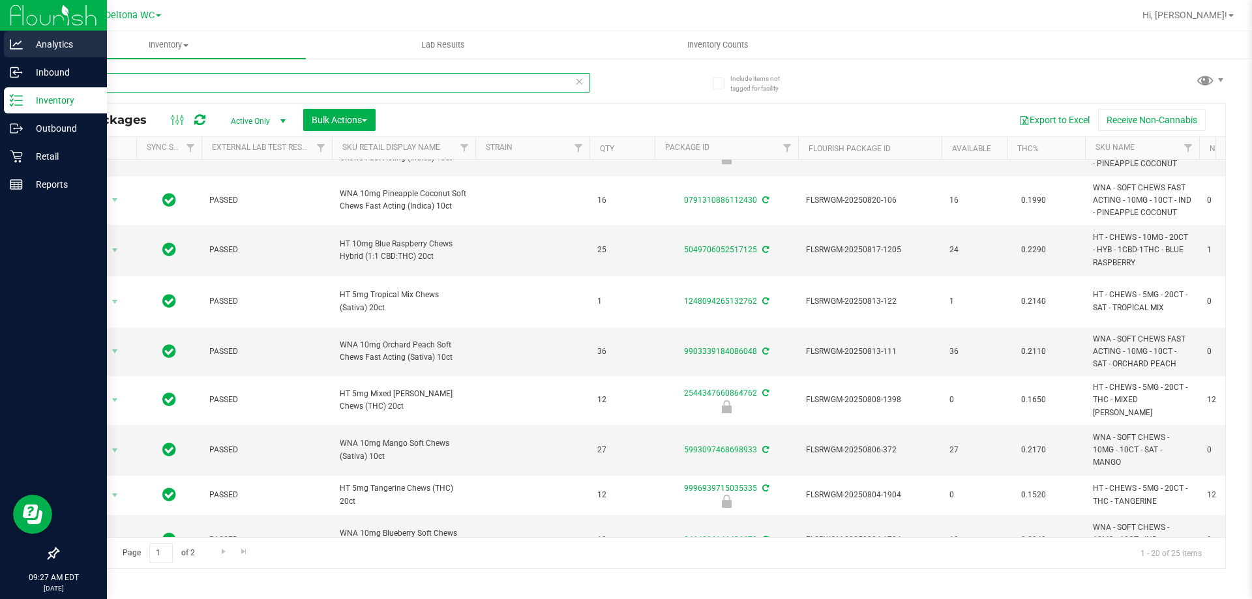
drag, startPoint x: 301, startPoint y: 80, endPoint x: 0, endPoint y: 33, distance: 304.2
click at [0, 33] on div "Analytics Inbound Inventory Outbound Retail Reports 09:27 AM EDT 09/23/2025 09/…" at bounding box center [626, 299] width 1252 height 599
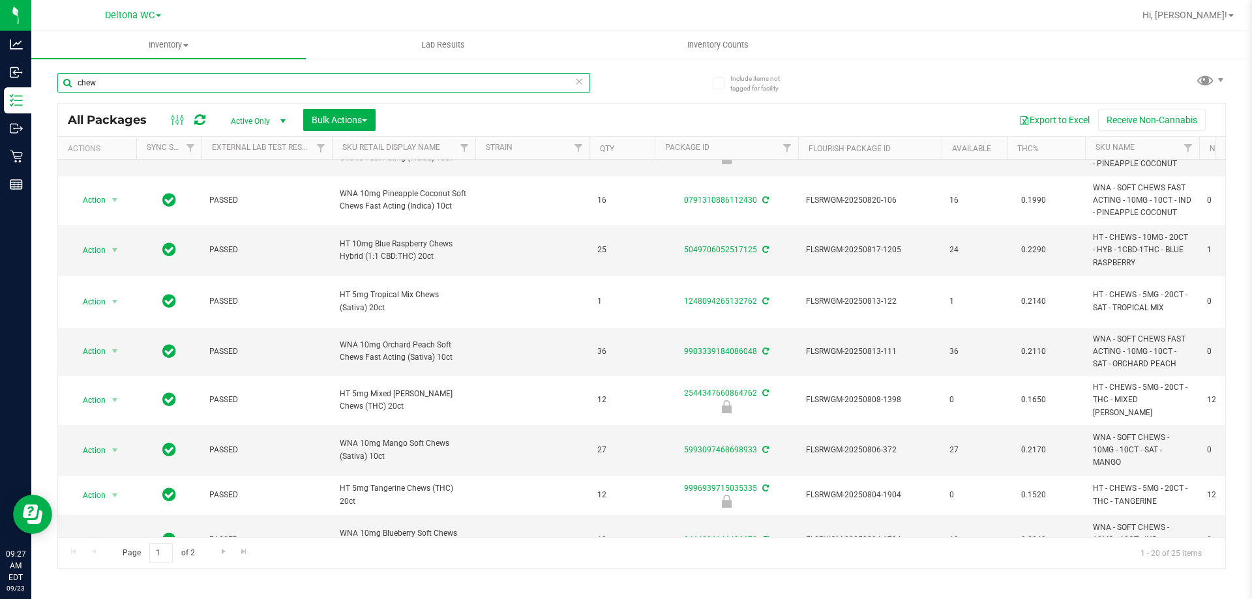
paste input "Tropical Mix Chews"
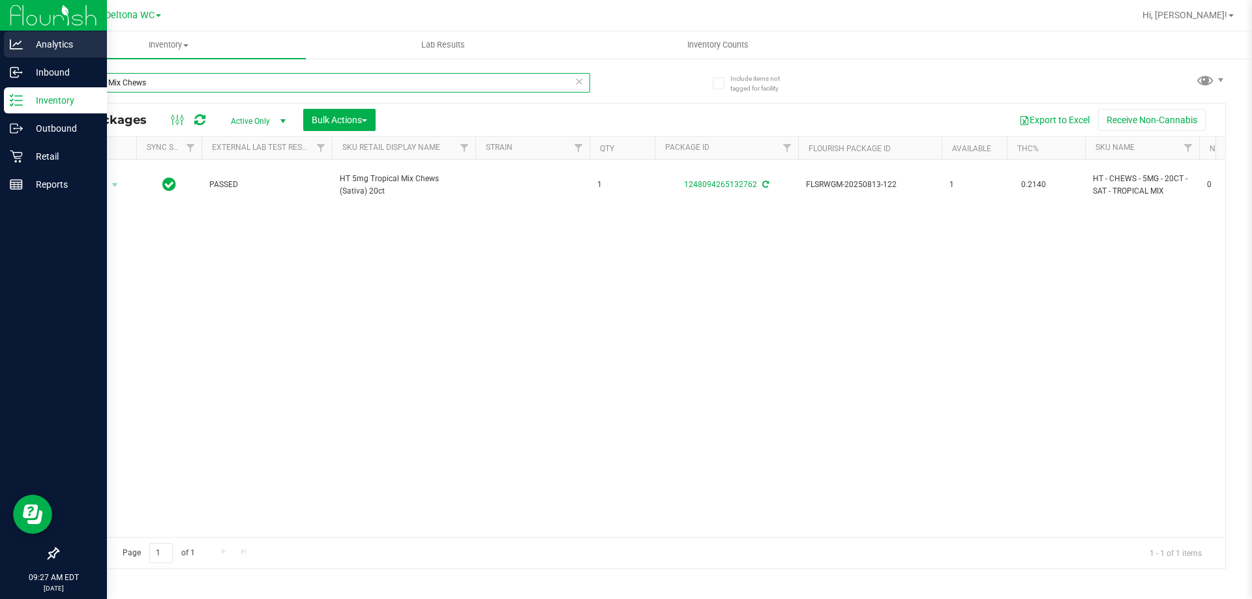
drag, startPoint x: 122, startPoint y: 80, endPoint x: 4, endPoint y: 31, distance: 127.5
click at [0, 42] on div "Analytics Inbound Inventory Outbound Retail Reports 09:27 AM EDT 09/23/2025 09/…" at bounding box center [626, 299] width 1252 height 599
drag, startPoint x: 287, startPoint y: 83, endPoint x: 0, endPoint y: 96, distance: 287.1
click at [0, 93] on div "Analytics Inbound Inventory Outbound Retail Reports 09:28 AM EDT 09/23/2025 09/…" at bounding box center [626, 299] width 1252 height 599
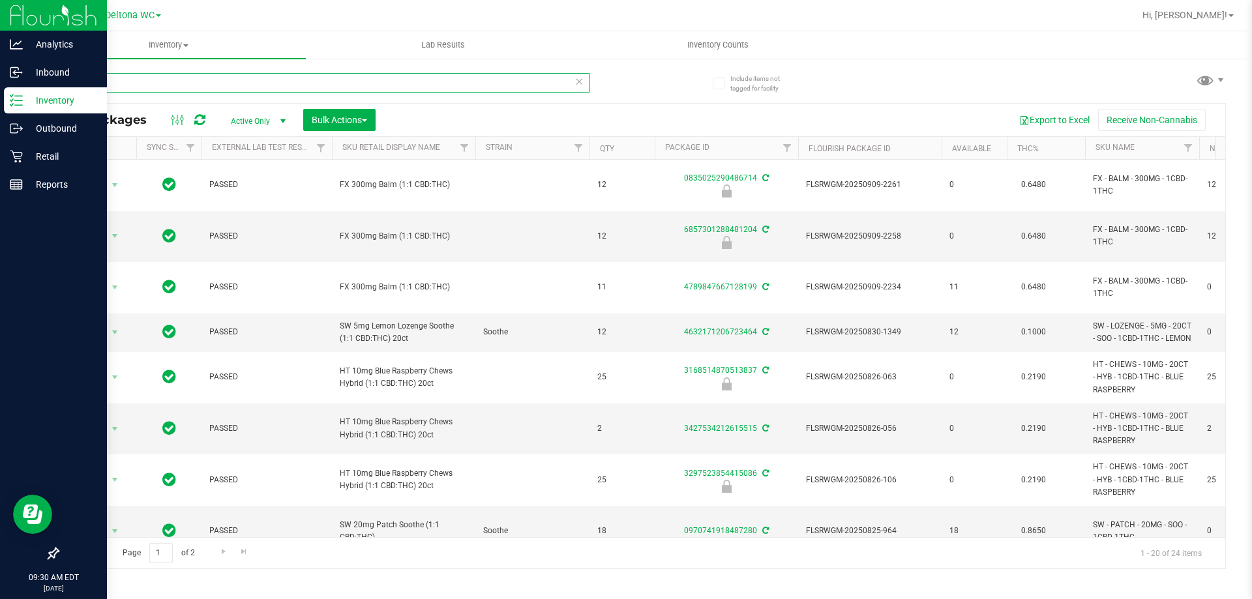
drag, startPoint x: 425, startPoint y: 73, endPoint x: 0, endPoint y: 25, distance: 427.7
click at [0, 25] on div "Analytics Inbound Inventory Outbound Retail Reports 09:30 AM EDT 09/23/2025 09/…" at bounding box center [626, 299] width 1252 height 599
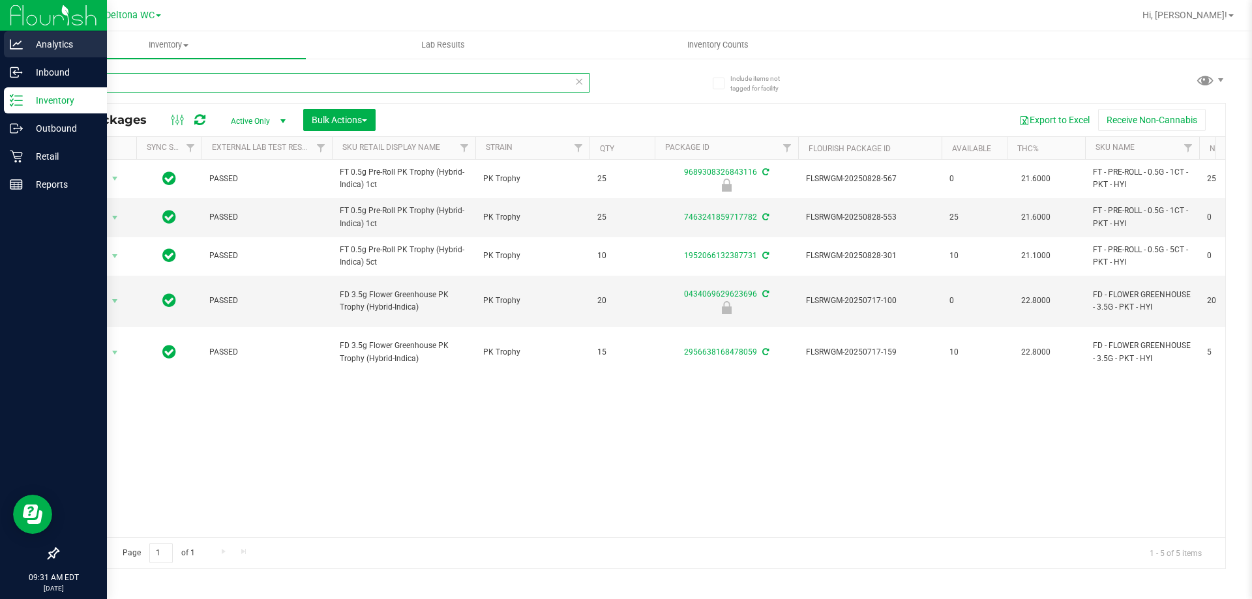
drag, startPoint x: 229, startPoint y: 79, endPoint x: 0, endPoint y: 52, distance: 231.0
click at [0, 52] on div "Analytics Inbound Inventory Outbound Retail Reports 09:31 AM EDT 09/23/2025 09/…" at bounding box center [626, 299] width 1252 height 599
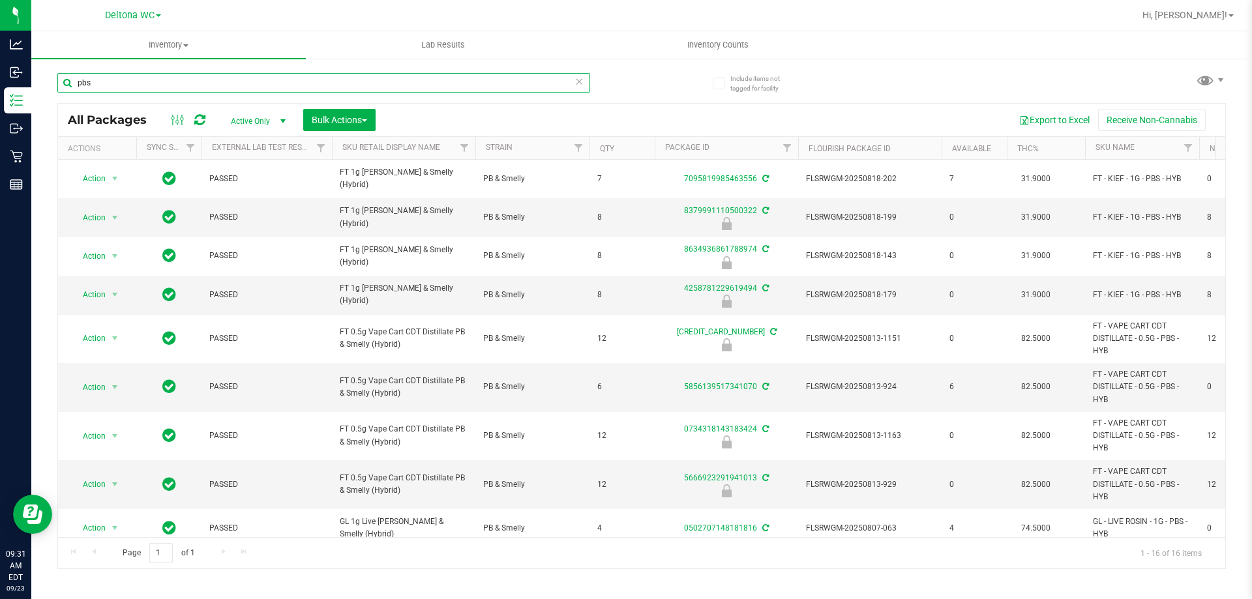
scroll to position [291, 0]
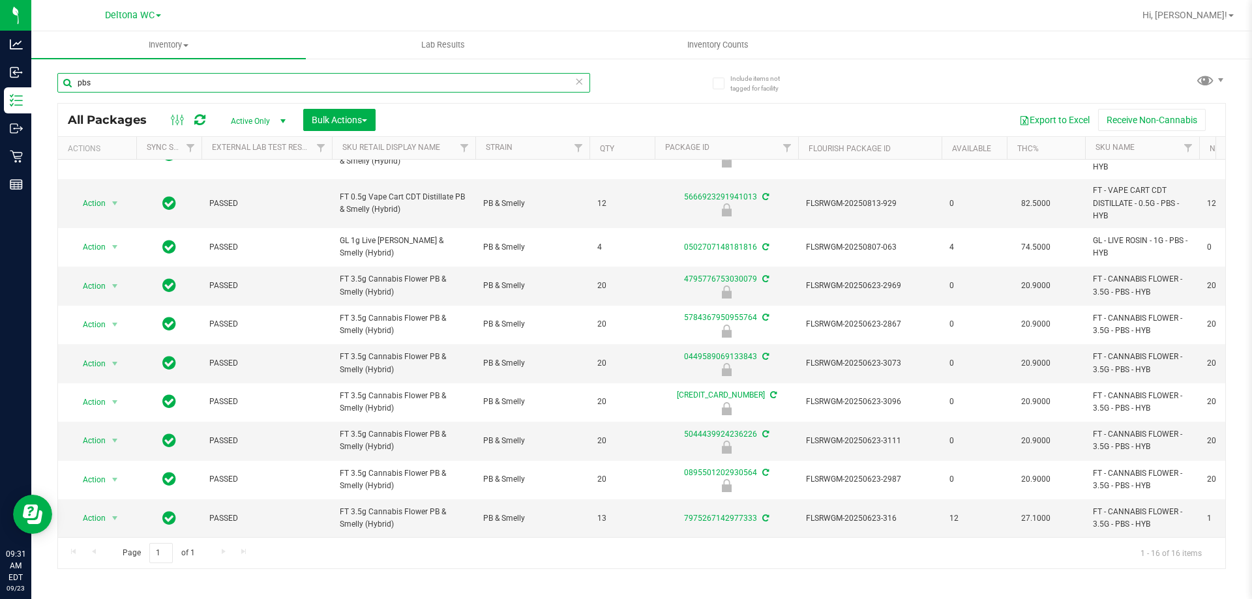
type input "pbs"
